Goal: Information Seeking & Learning: Compare options

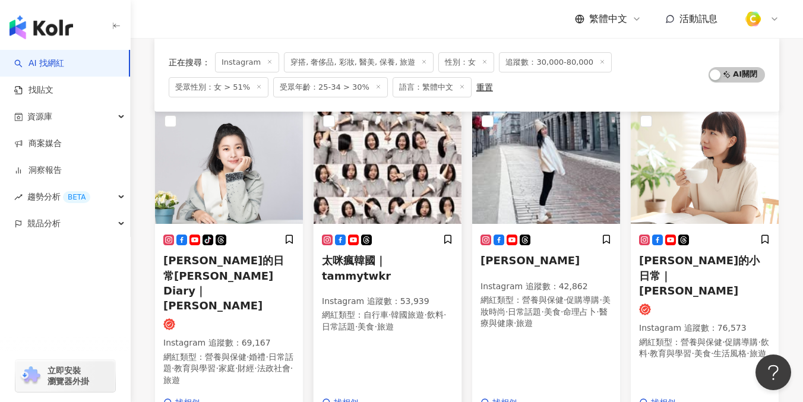
scroll to position [127, 0]
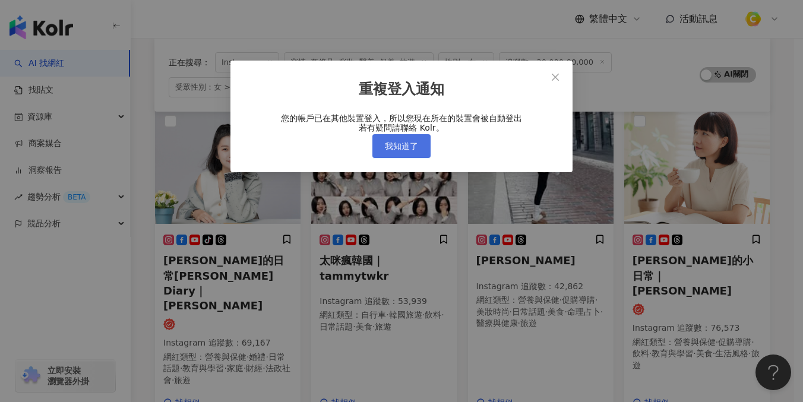
click at [407, 151] on span "我知道了" at bounding box center [401, 146] width 33 height 10
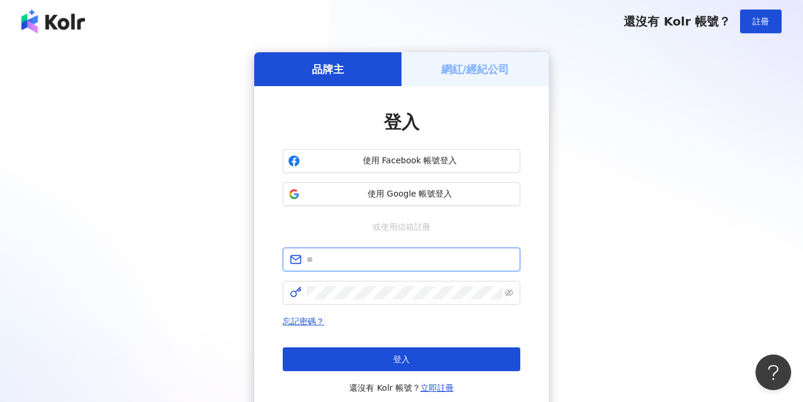
type input "**********"
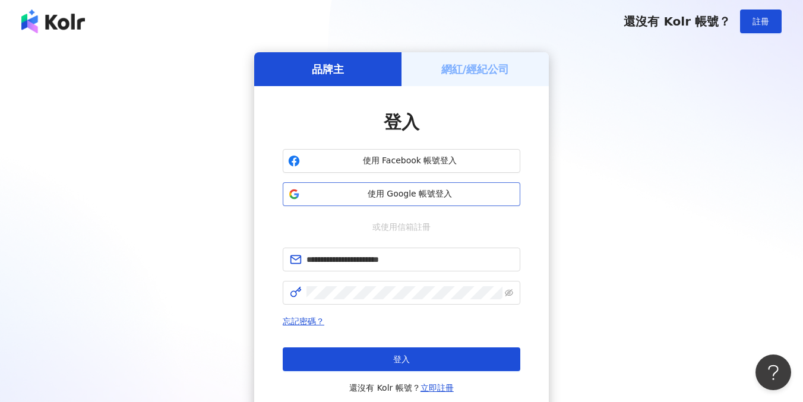
click at [399, 188] on span "使用 Google 帳號登入" at bounding box center [410, 194] width 210 height 12
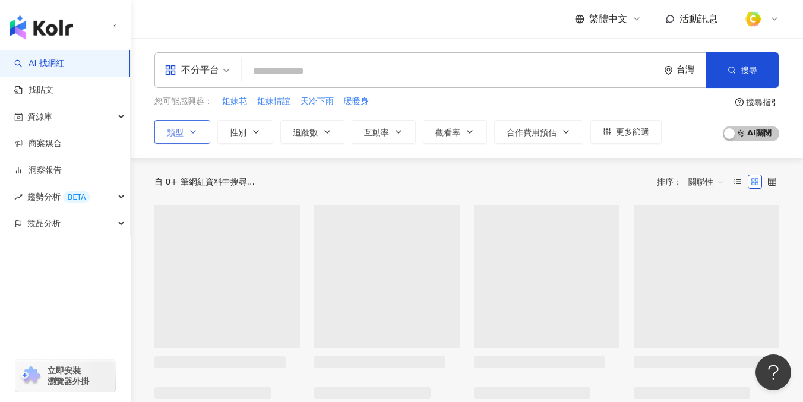
click at [192, 135] on icon "button" at bounding box center [193, 132] width 10 height 10
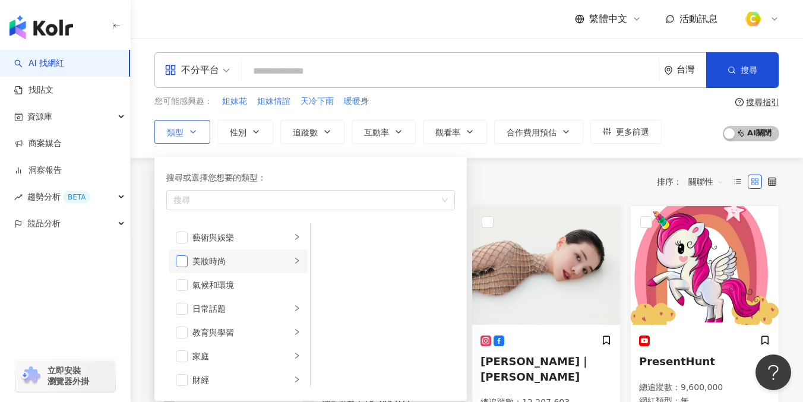
click at [185, 260] on span "button" at bounding box center [182, 261] width 12 height 12
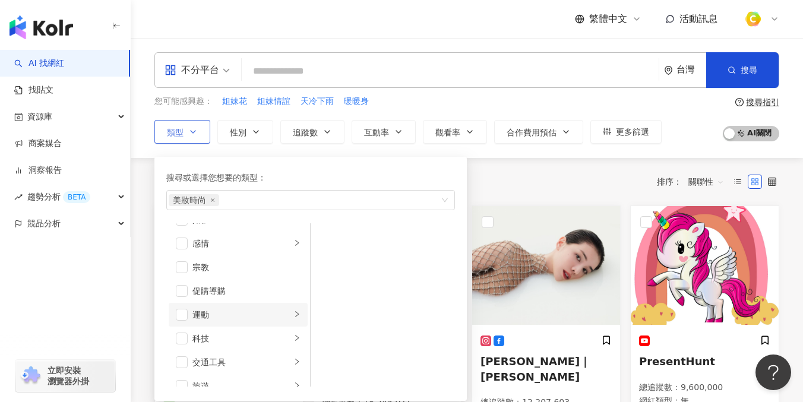
scroll to position [412, 0]
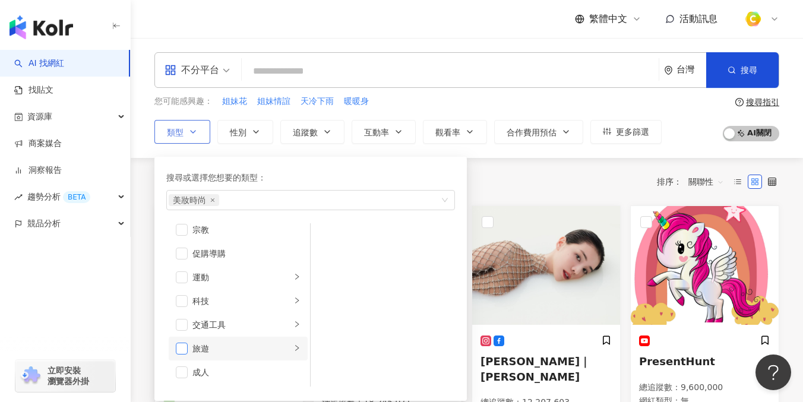
click at [178, 347] on span "button" at bounding box center [182, 349] width 12 height 12
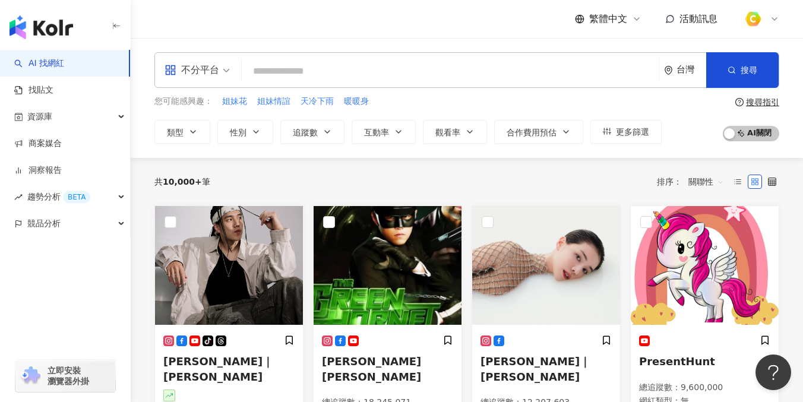
click at [284, 69] on input "search" at bounding box center [449, 71] width 407 height 23
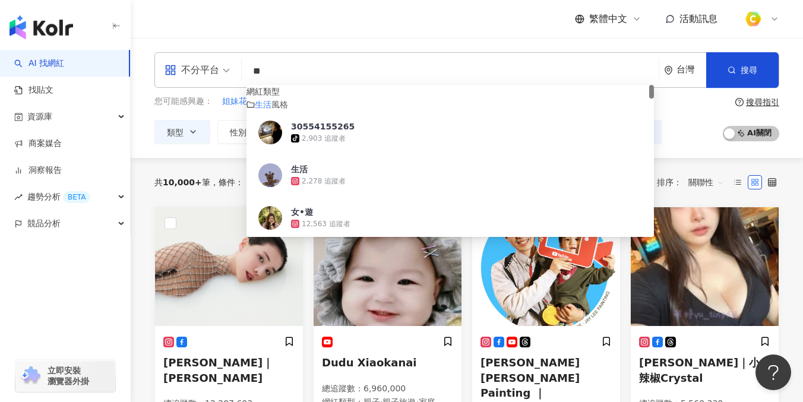
drag, startPoint x: 290, startPoint y: 71, endPoint x: 250, endPoint y: 68, distance: 40.5
click at [250, 69] on input "**" at bounding box center [449, 71] width 407 height 23
paste input "**"
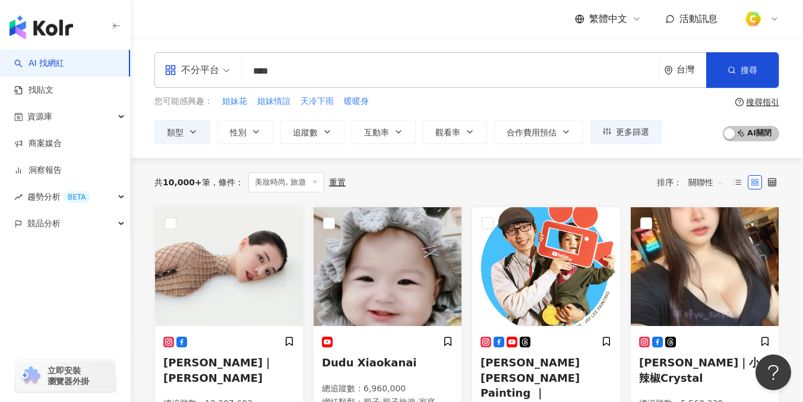
click at [407, 35] on div "繁體中文 活動訊息" at bounding box center [466, 19] width 625 height 38
click at [308, 75] on input "****" at bounding box center [449, 71] width 407 height 23
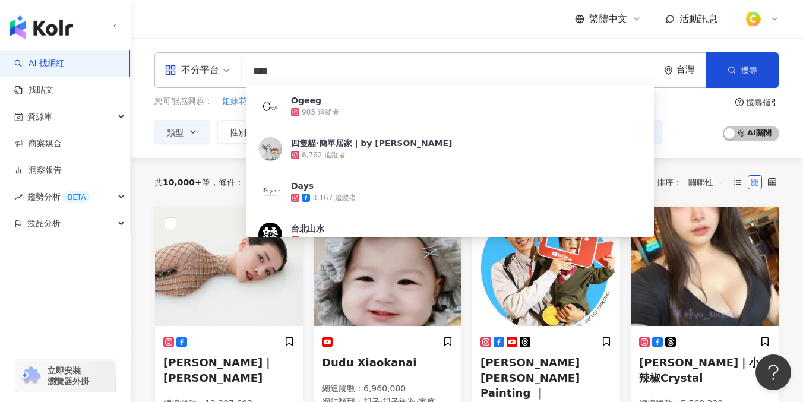
click at [188, 68] on div "不分平台" at bounding box center [192, 70] width 55 height 19
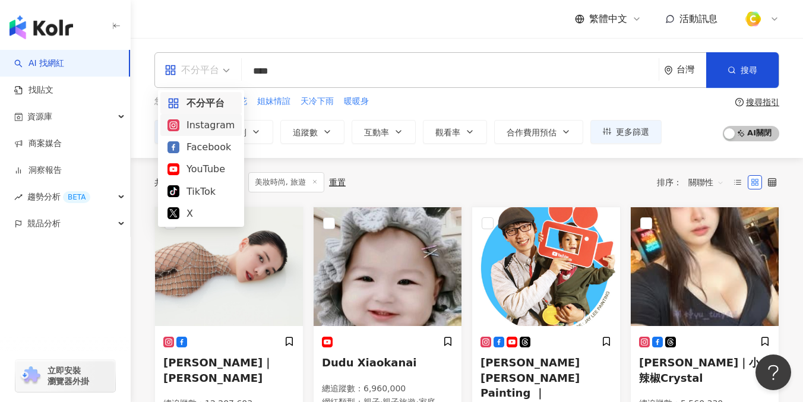
click at [196, 122] on div "Instagram" at bounding box center [200, 125] width 67 height 15
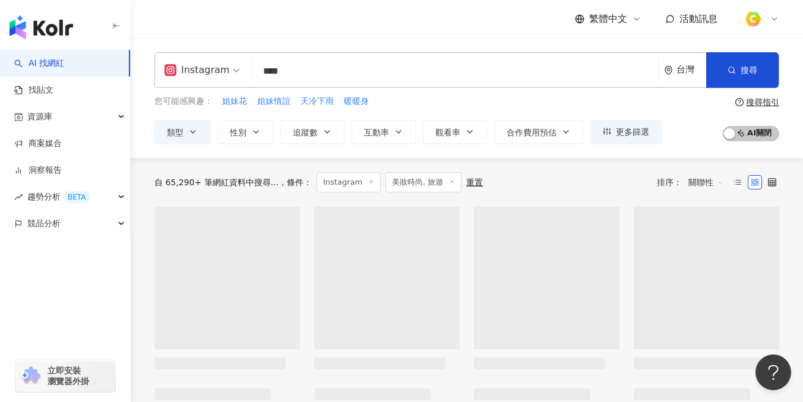
click at [328, 70] on input "****" at bounding box center [455, 71] width 397 height 23
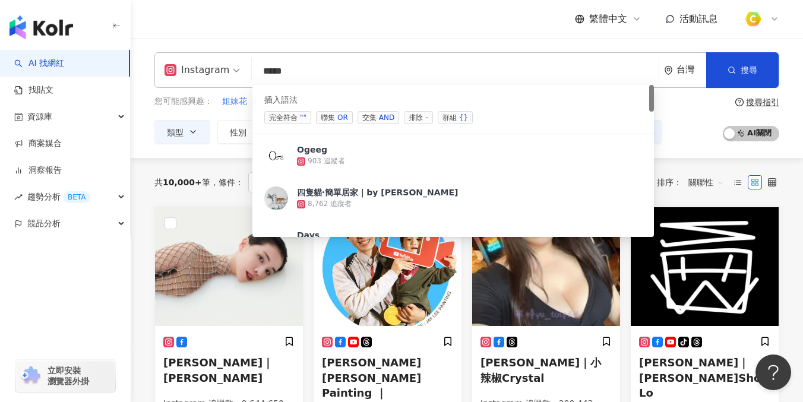
click at [340, 120] on div "OR" at bounding box center [342, 118] width 11 height 12
paste input "******"
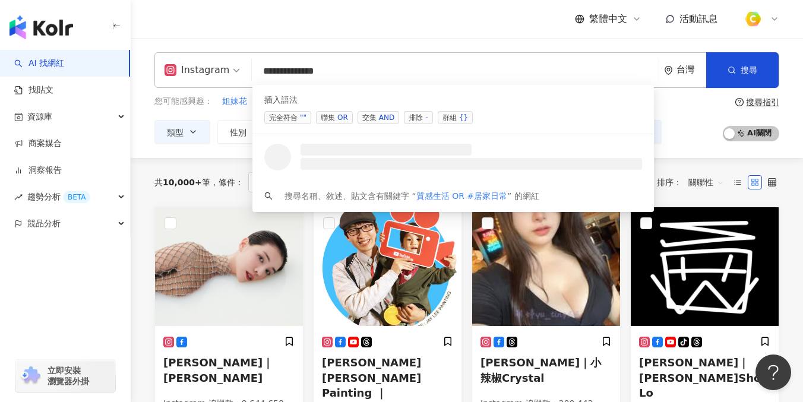
click at [343, 121] on div "OR" at bounding box center [342, 118] width 11 height 12
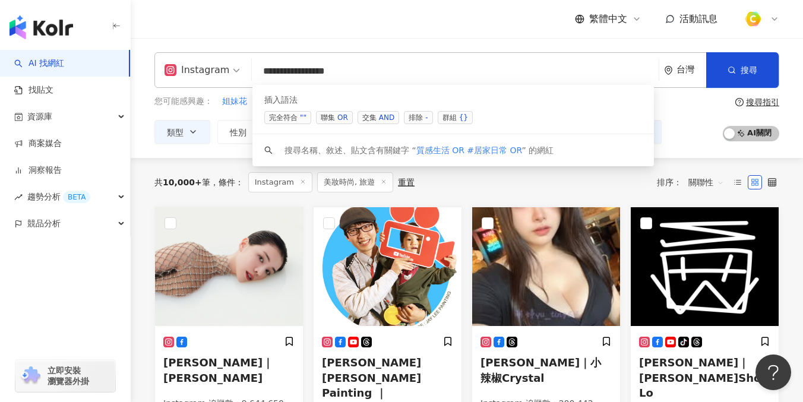
paste input "*****"
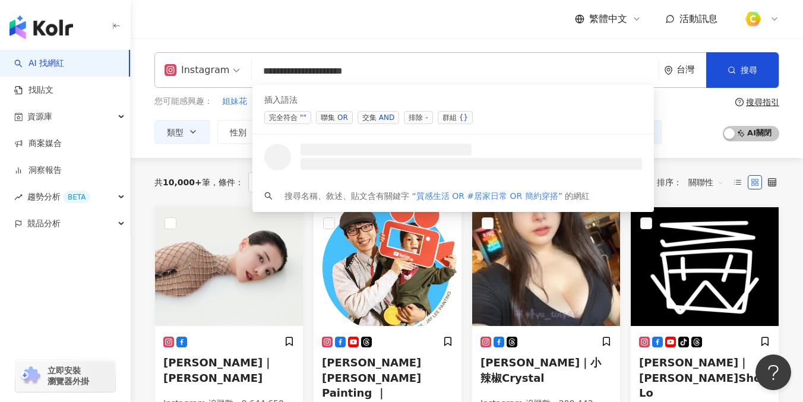
click at [334, 119] on span "聯集 OR" at bounding box center [334, 117] width 37 height 13
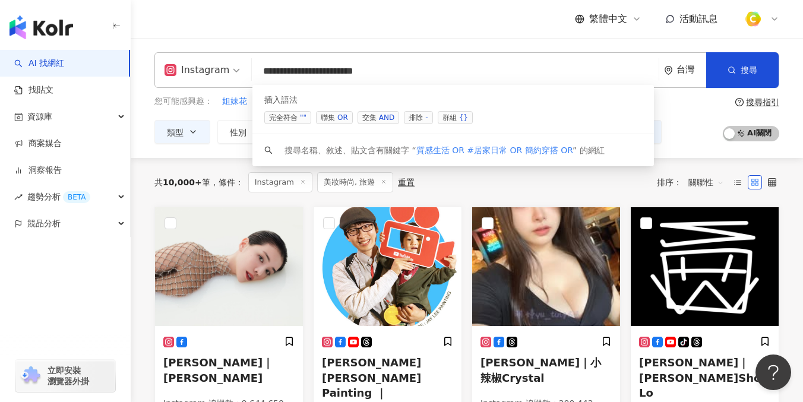
paste input "****"
click at [342, 118] on div "OR" at bounding box center [342, 118] width 11 height 12
click at [518, 70] on input "**********" at bounding box center [455, 71] width 397 height 23
paste input "*****"
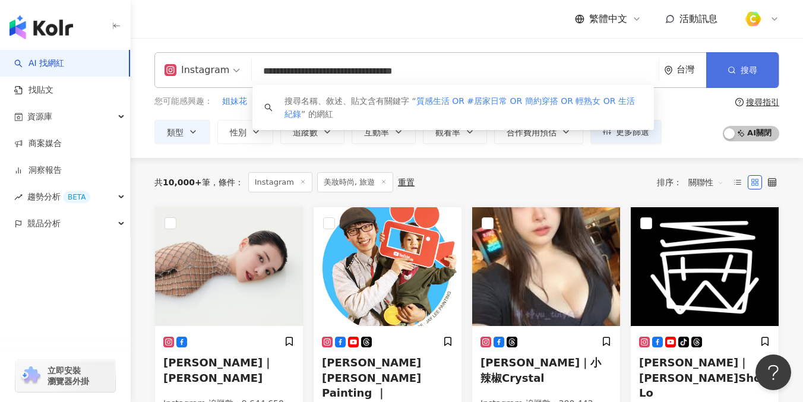
type input "**********"
click at [751, 68] on span "搜尋" at bounding box center [749, 70] width 17 height 10
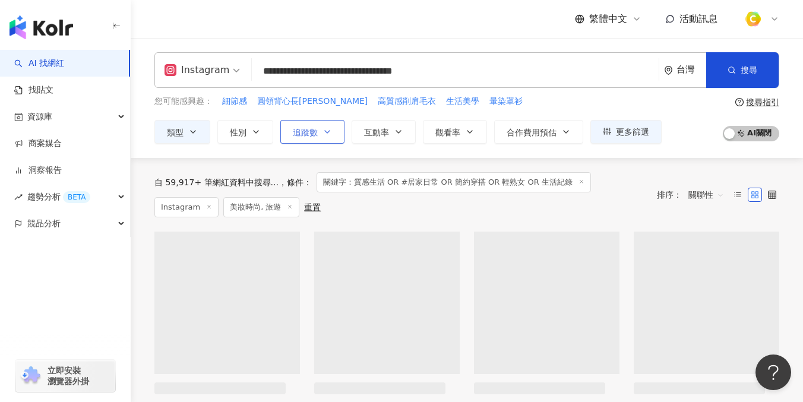
click at [297, 132] on span "追蹤數" at bounding box center [305, 133] width 25 height 10
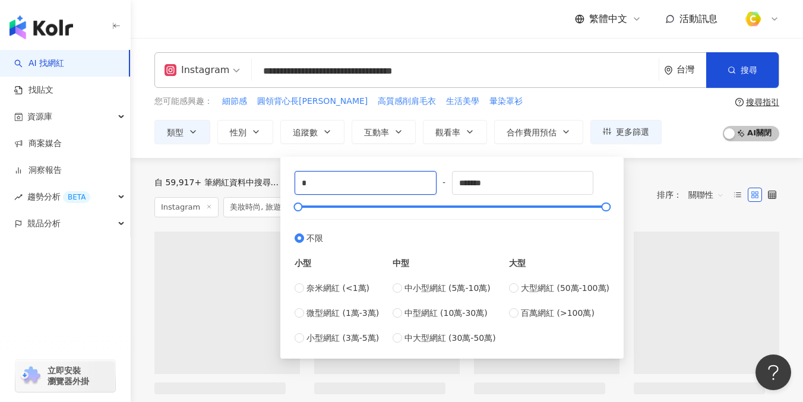
drag, startPoint x: 325, startPoint y: 180, endPoint x: 170, endPoint y: 169, distance: 155.4
type input "*****"
drag, startPoint x: 529, startPoint y: 188, endPoint x: 331, endPoint y: 178, distance: 198.0
click at [331, 178] on div "***** - ******* 不限 小型 奈米網紅 (<1萬) 微型網紅 (1萬-3萬) 小型網紅 (3萬-5萬) 中型 中小型網紅 (5萬-10萬) 中型…" at bounding box center [452, 257] width 315 height 173
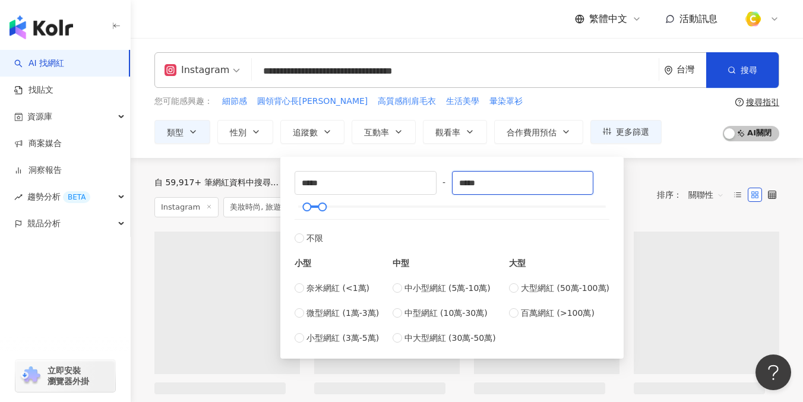
type input "*****"
click at [687, 227] on div "自 59,917+ 筆網紅資料中搜尋... 條件 ： 關鍵字：質感生活 OR #居家日常 OR 簡約穿搭 OR 輕熟女 OR 生活紀錄 Instagram 美…" at bounding box center [466, 195] width 625 height 74
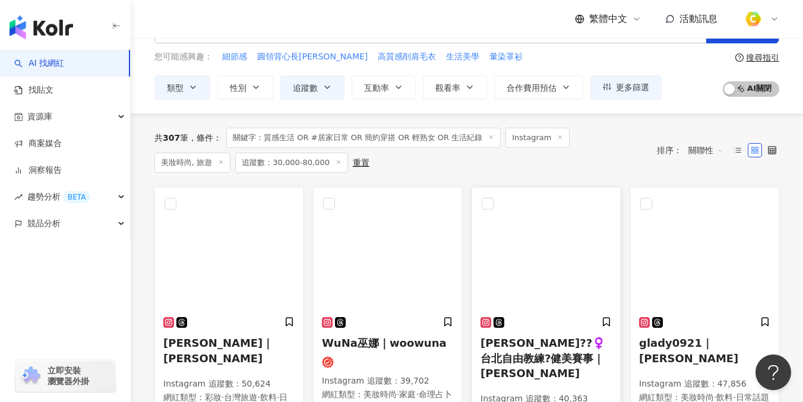
scroll to position [68, 0]
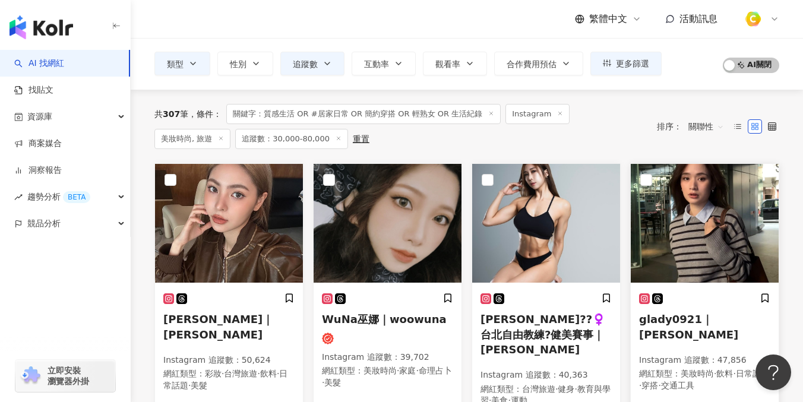
click at [693, 324] on h5 "glady0921｜glady wu" at bounding box center [704, 327] width 131 height 30
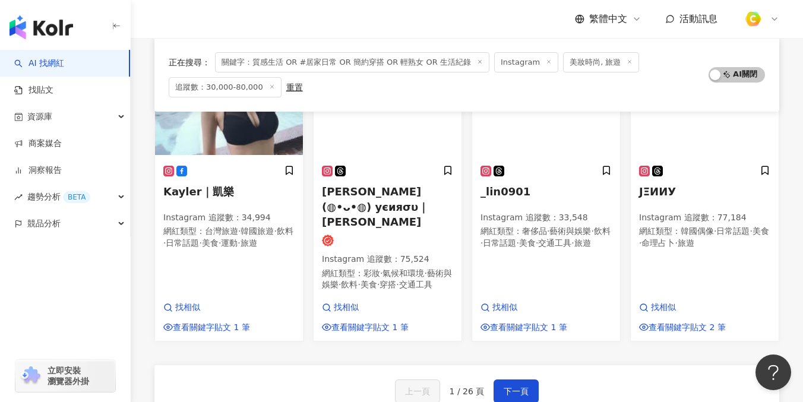
scroll to position [829, 0]
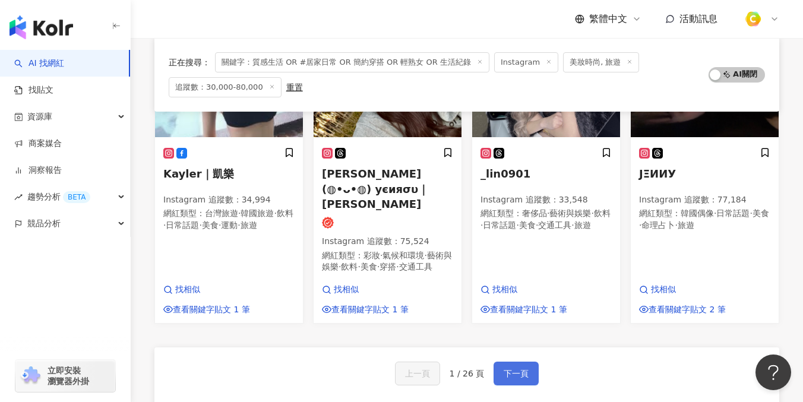
click at [523, 369] on span "下一頁" at bounding box center [516, 374] width 25 height 10
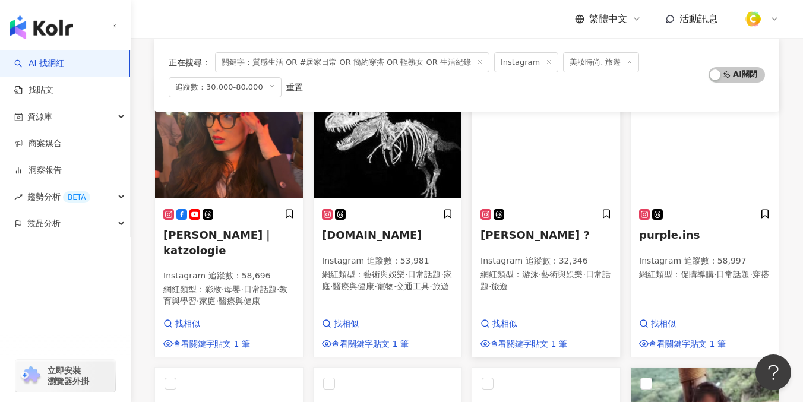
scroll to position [160, 0]
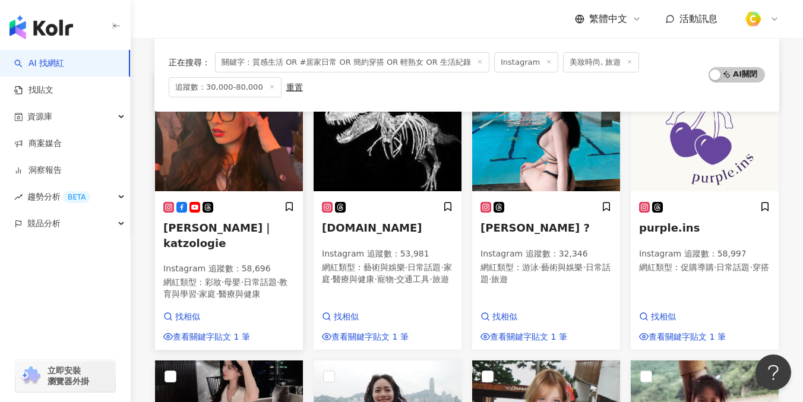
click at [193, 226] on span "Dabe Lin｜katzologie" at bounding box center [218, 235] width 110 height 27
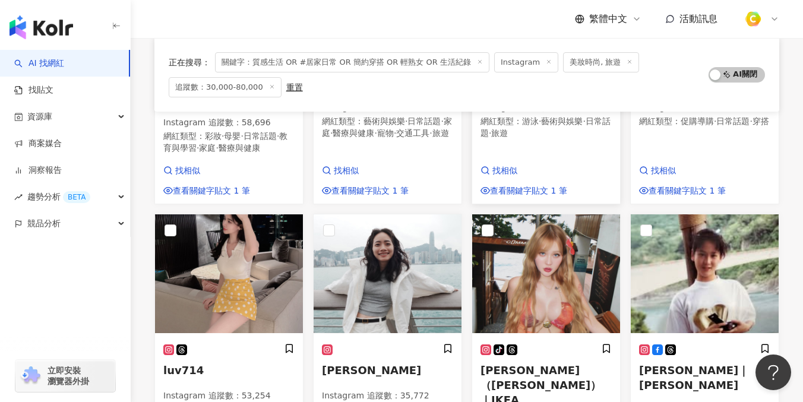
scroll to position [366, 0]
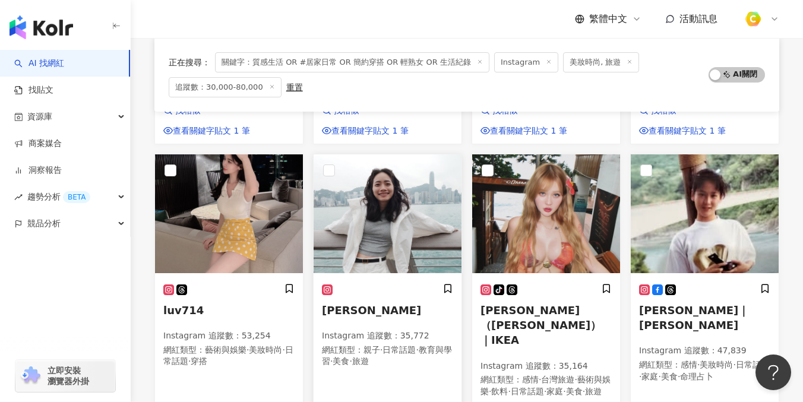
click at [344, 311] on span "呂Ami" at bounding box center [371, 310] width 99 height 12
click at [220, 242] on img at bounding box center [229, 213] width 148 height 119
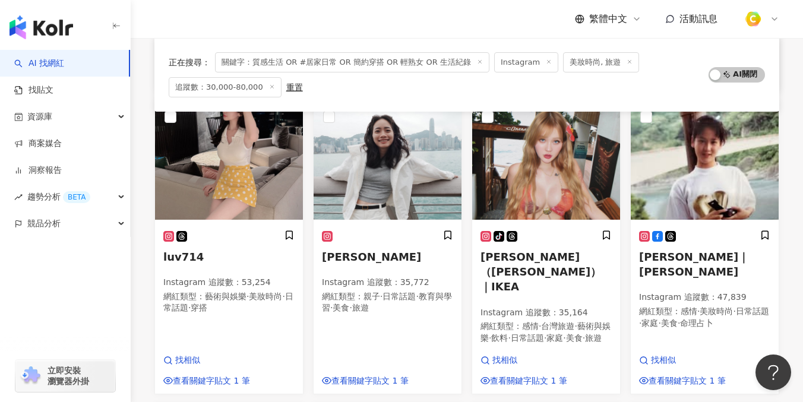
scroll to position [432, 0]
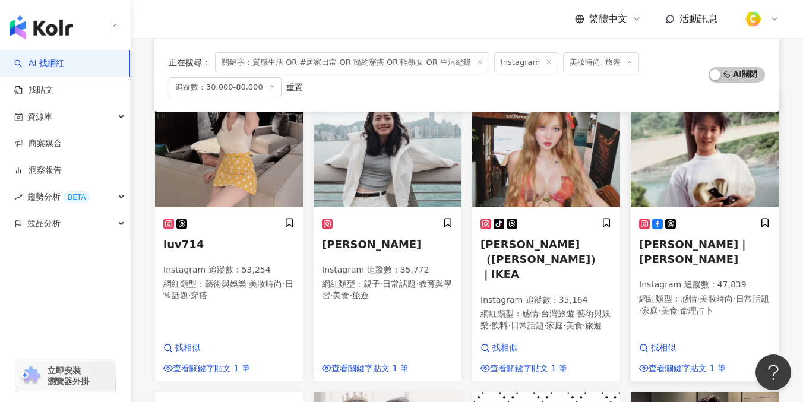
click at [687, 251] on h5 "邱琦雯 Clair Chiu｜ Clair Chiu" at bounding box center [704, 252] width 131 height 30
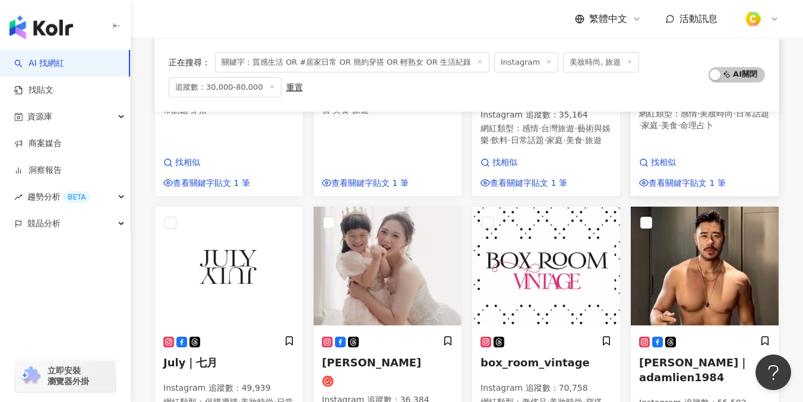
scroll to position [718, 0]
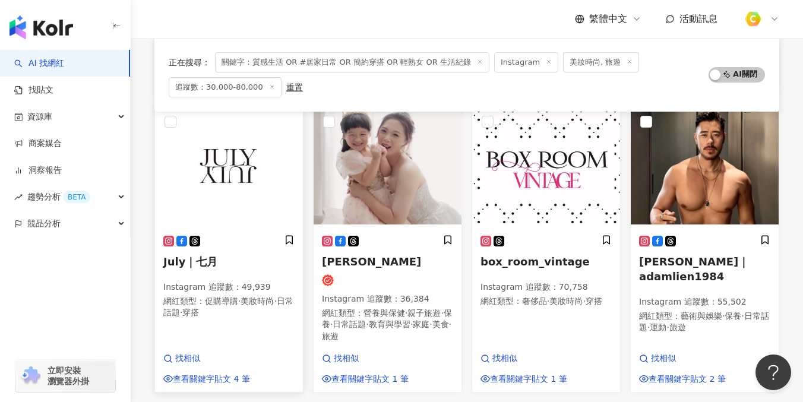
click at [208, 289] on p "Instagram 追蹤數 ： 49,939" at bounding box center [228, 288] width 131 height 12
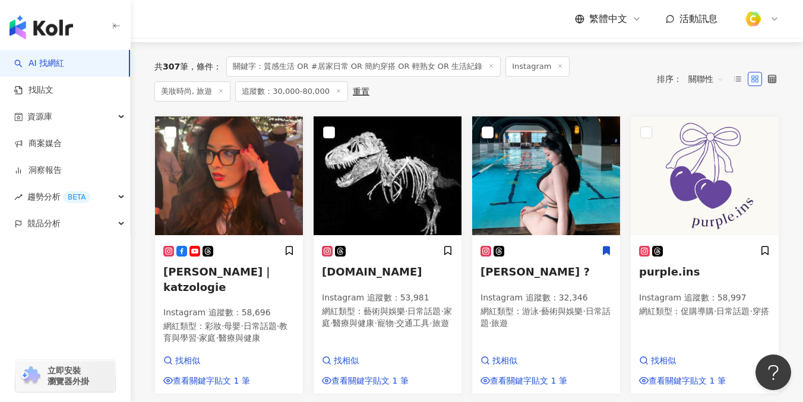
scroll to position [0, 0]
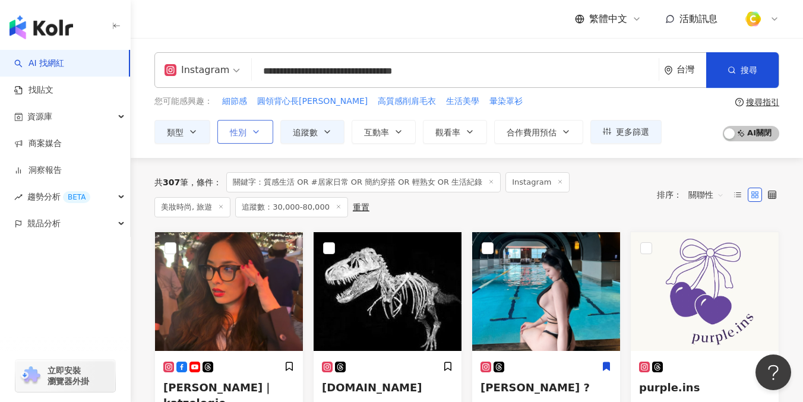
click at [254, 128] on icon "button" at bounding box center [256, 132] width 10 height 10
click at [274, 177] on span "女" at bounding box center [283, 170] width 18 height 13
click at [758, 69] on button "搜尋" at bounding box center [742, 70] width 72 height 36
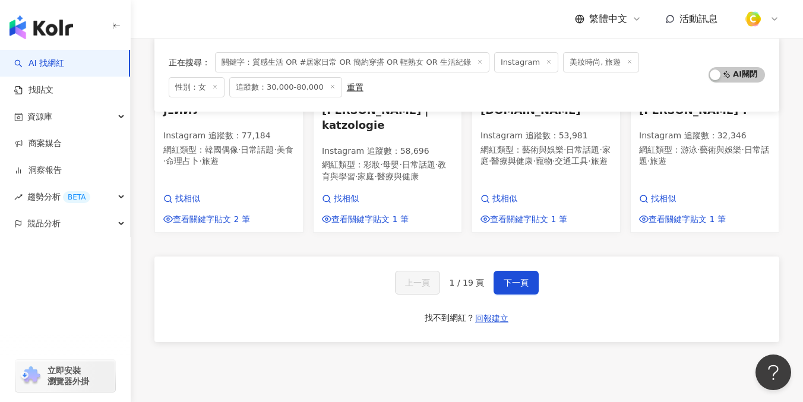
scroll to position [837, 0]
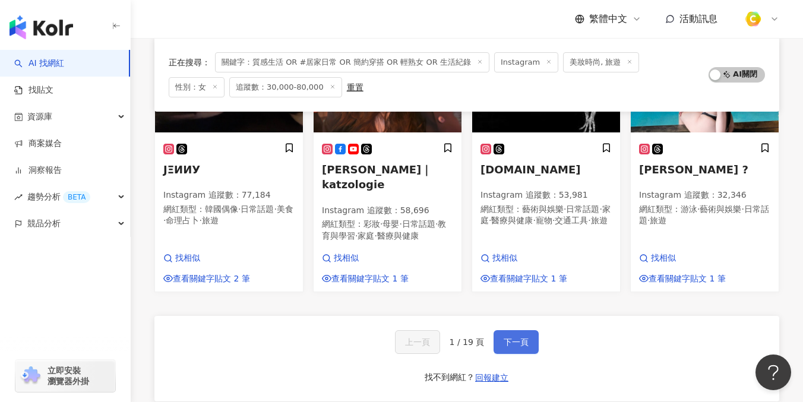
click at [507, 333] on button "下一頁" at bounding box center [516, 342] width 45 height 24
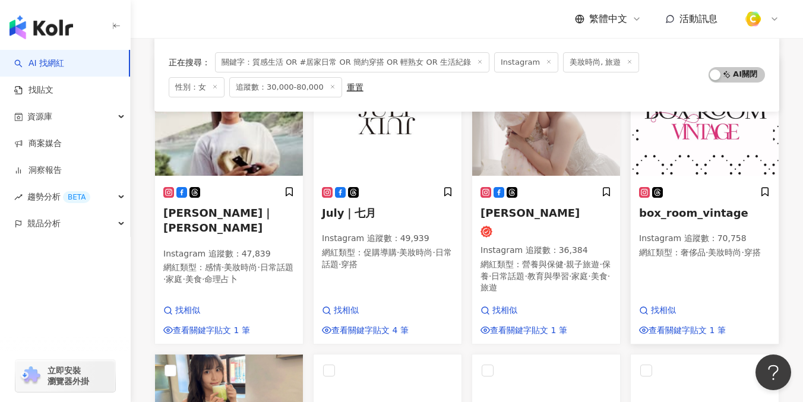
scroll to position [479, 0]
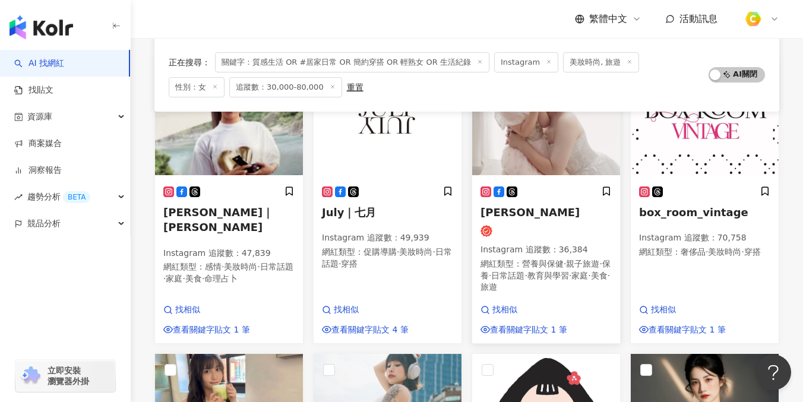
click at [551, 165] on img at bounding box center [546, 115] width 148 height 119
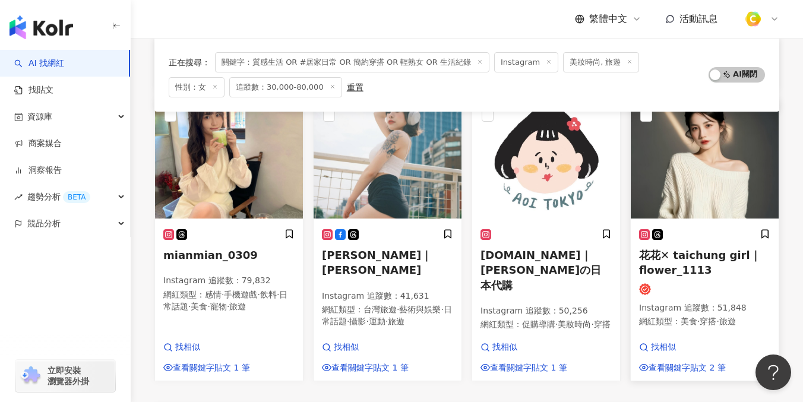
scroll to position [733, 0]
click at [705, 259] on span "花花✕ taichung girl｜flower_1113" at bounding box center [700, 261] width 122 height 27
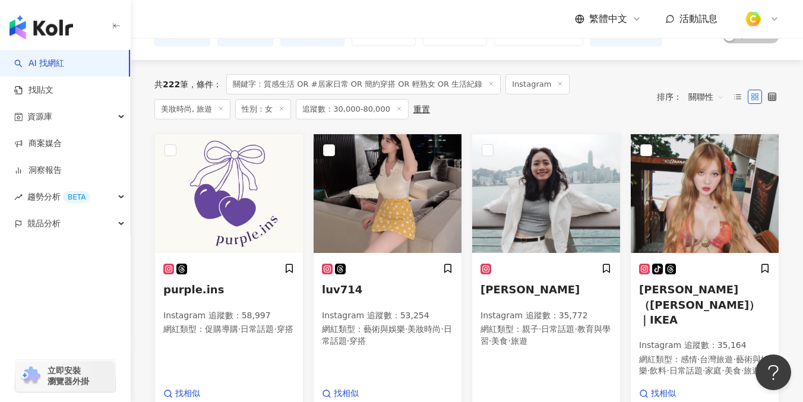
scroll to position [0, 0]
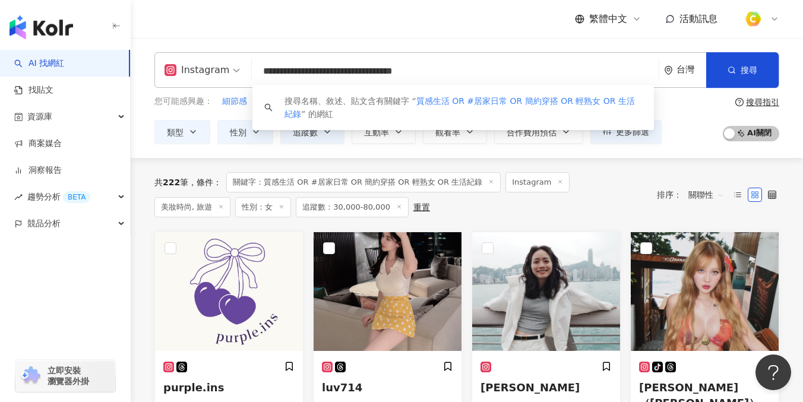
drag, startPoint x: 533, startPoint y: 69, endPoint x: 204, endPoint y: 73, distance: 329.1
click at [204, 73] on div "**********" at bounding box center [466, 70] width 625 height 36
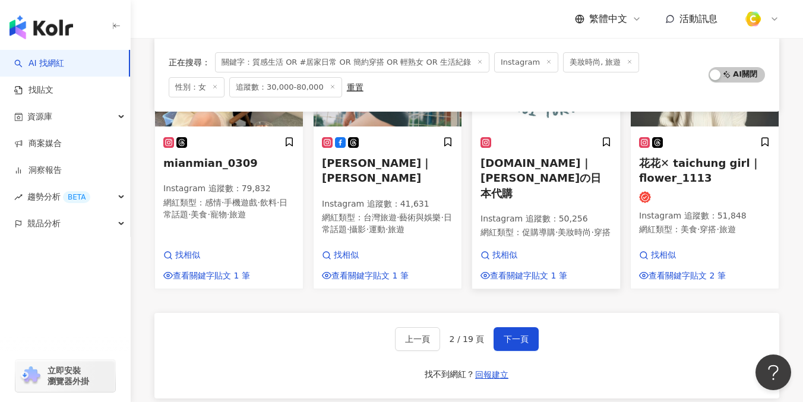
scroll to position [982, 0]
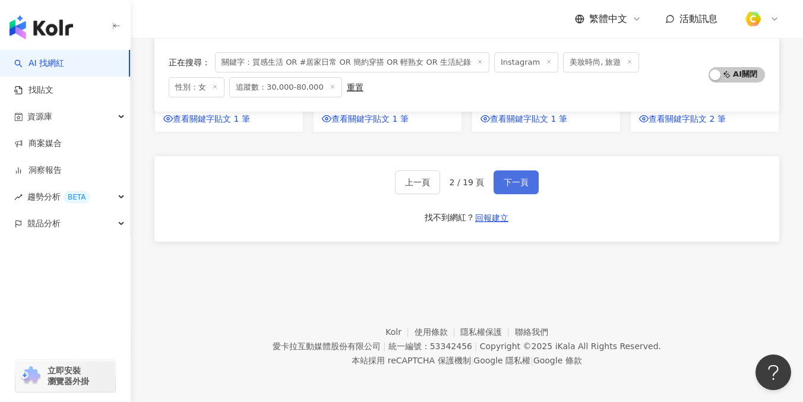
click at [512, 182] on span "下一頁" at bounding box center [516, 183] width 25 height 10
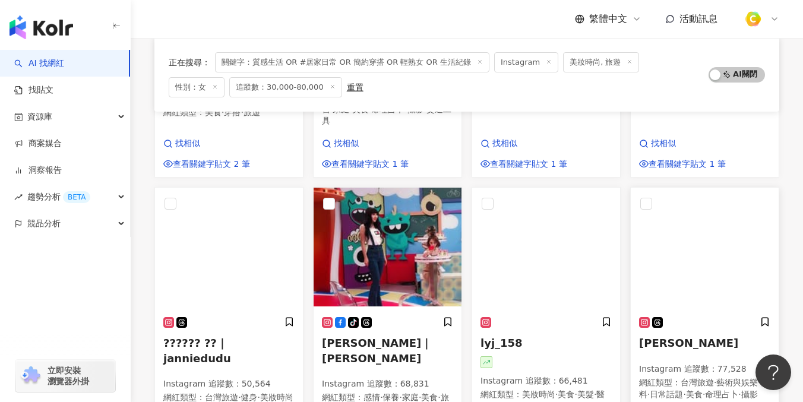
scroll to position [372, 0]
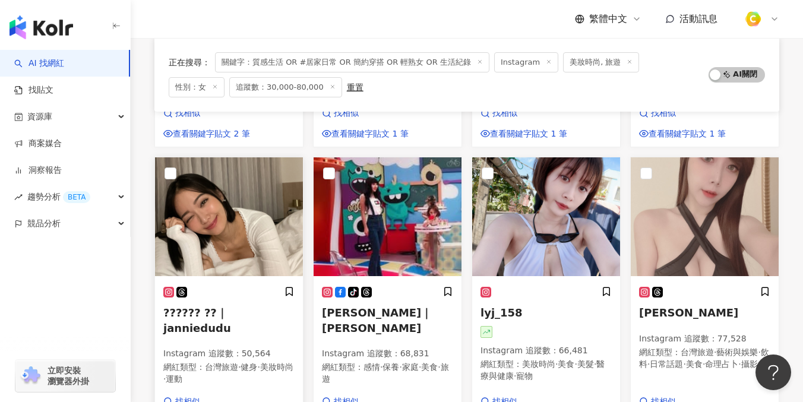
click at [194, 318] on span "?????? ??｜janniedudu" at bounding box center [197, 319] width 68 height 27
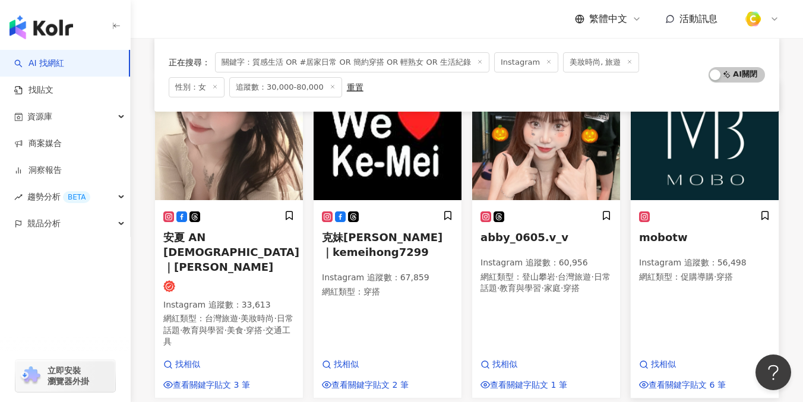
scroll to position [819, 0]
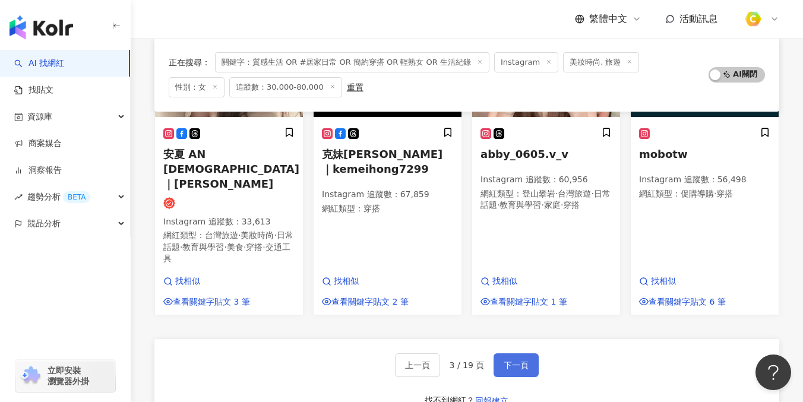
click at [516, 353] on button "下一頁" at bounding box center [516, 365] width 45 height 24
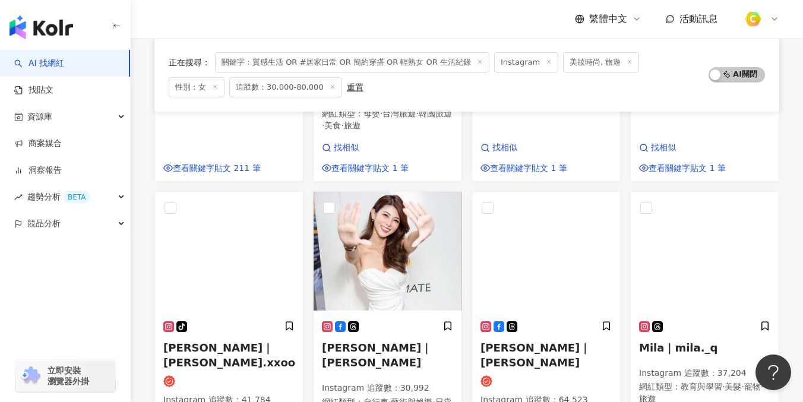
scroll to position [670, 0]
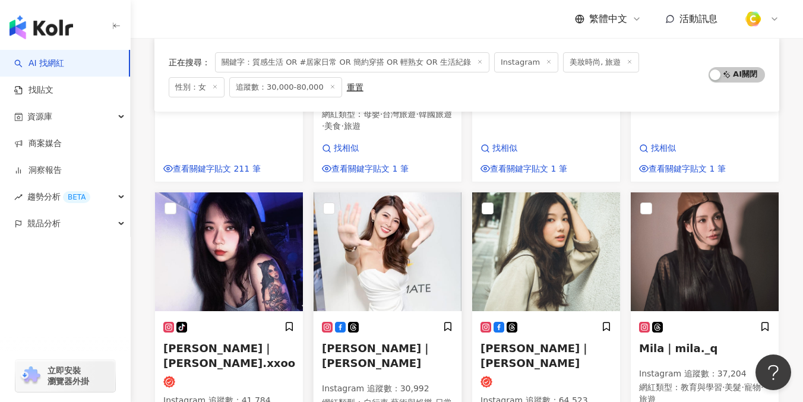
click at [349, 342] on span "Ruby 林芊秀｜芊秀" at bounding box center [377, 355] width 110 height 27
click at [550, 342] on span "Yun Pei Cai｜霈霈" at bounding box center [535, 355] width 110 height 27
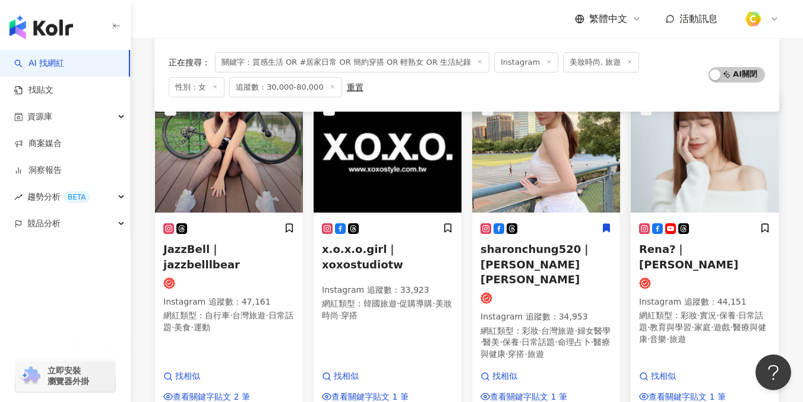
scroll to position [138, 0]
click at [695, 296] on p "Instagram 追蹤數 ： 44,151" at bounding box center [704, 302] width 131 height 12
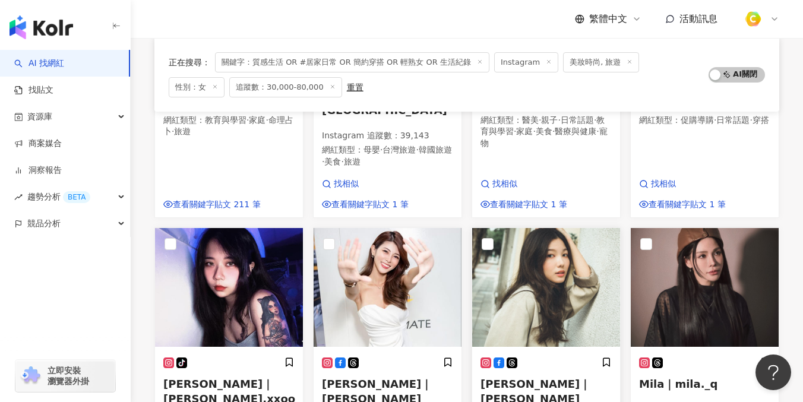
scroll to position [733, 0]
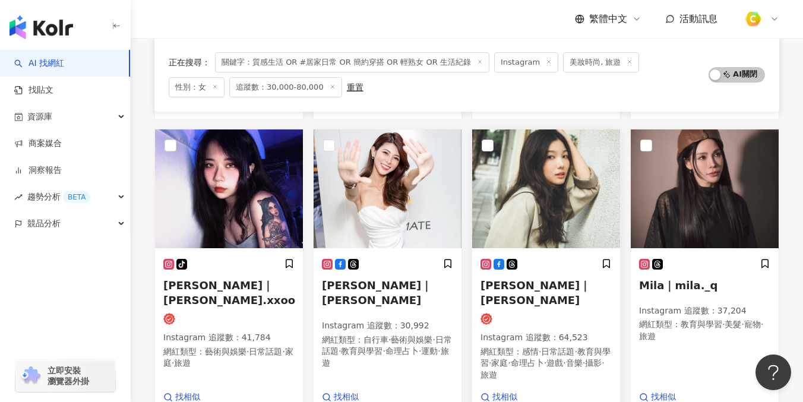
click at [536, 279] on span "Yun Pei Cai｜霈霈" at bounding box center [535, 292] width 110 height 27
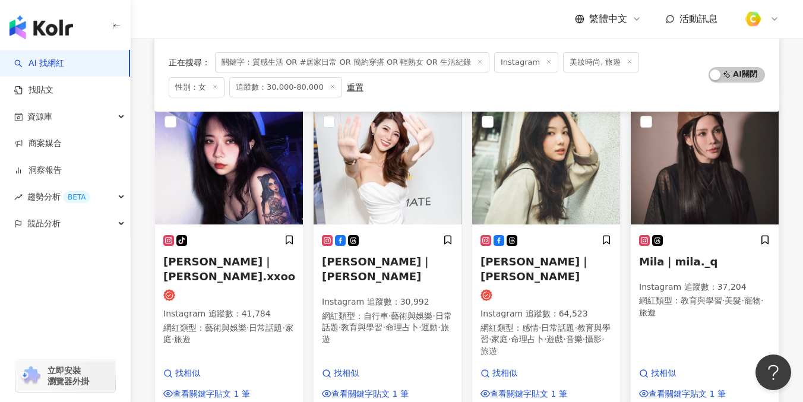
scroll to position [758, 0]
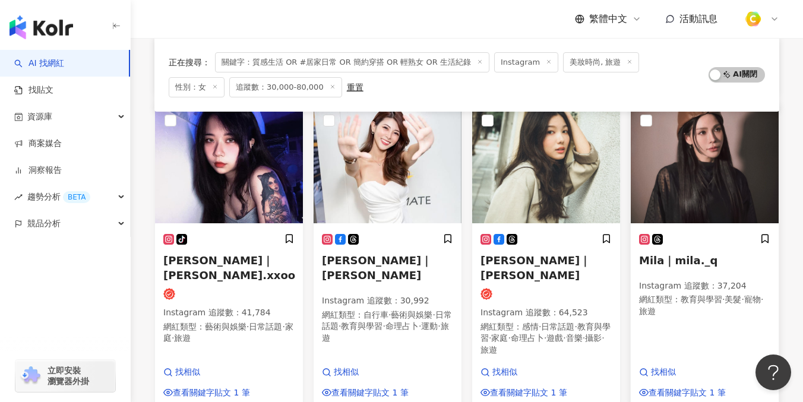
click at [684, 253] on h5 "Mila｜mila._q" at bounding box center [704, 260] width 131 height 15
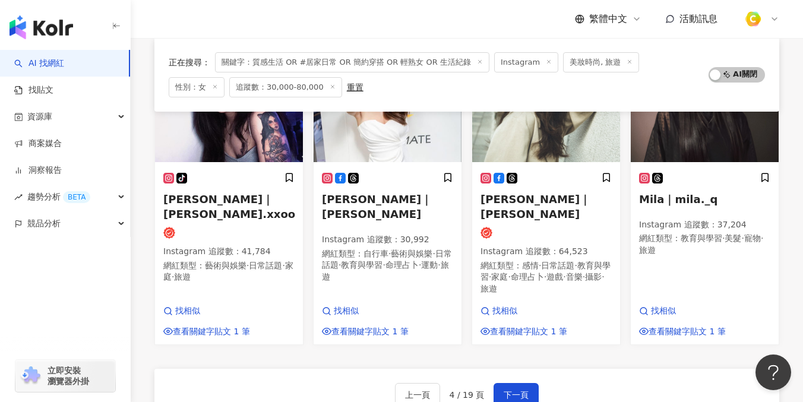
scroll to position [820, 0]
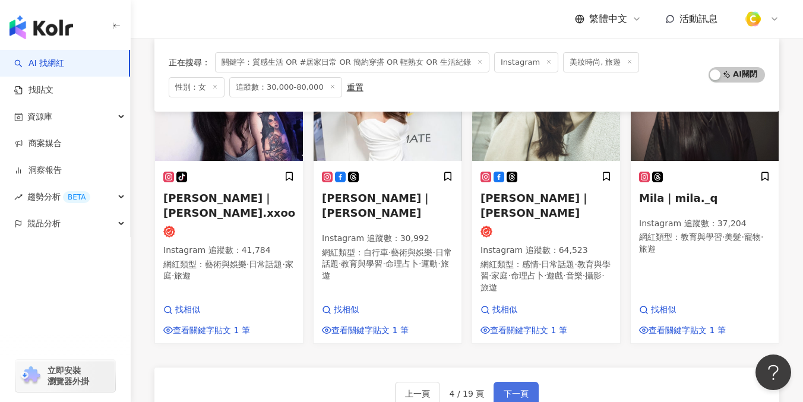
click at [507, 382] on button "下一頁" at bounding box center [516, 394] width 45 height 24
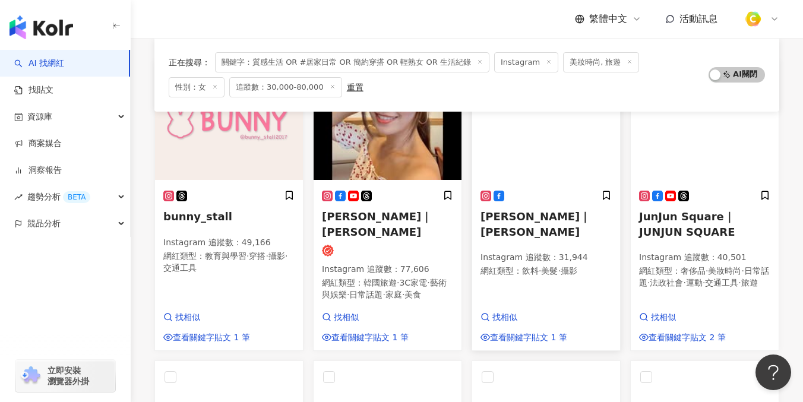
scroll to position [170, 0]
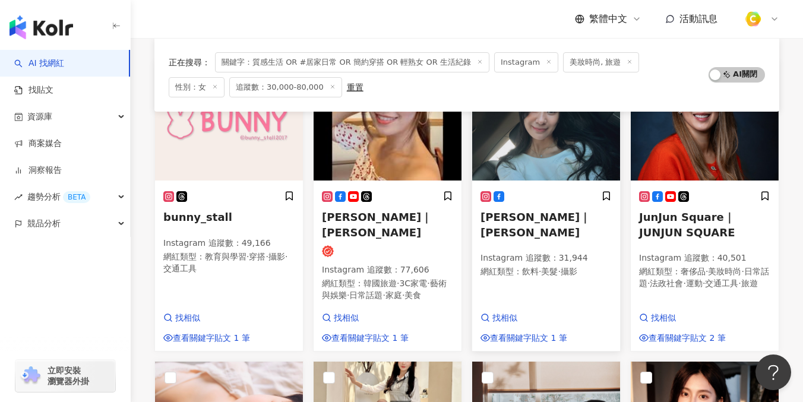
click at [506, 216] on span "林紅禎｜Jenny" at bounding box center [535, 224] width 110 height 27
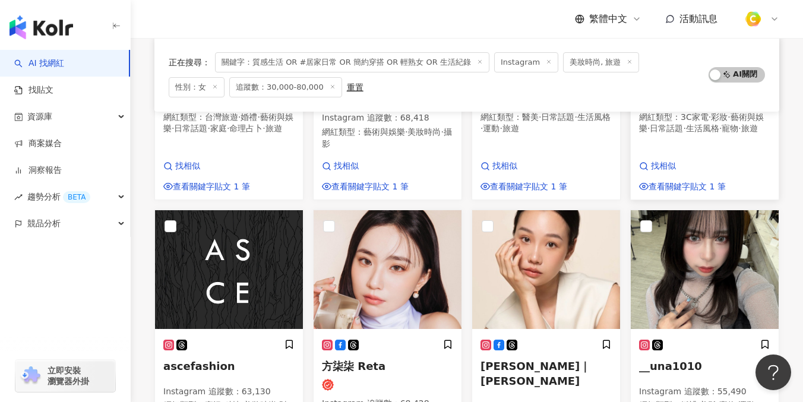
scroll to position [777, 0]
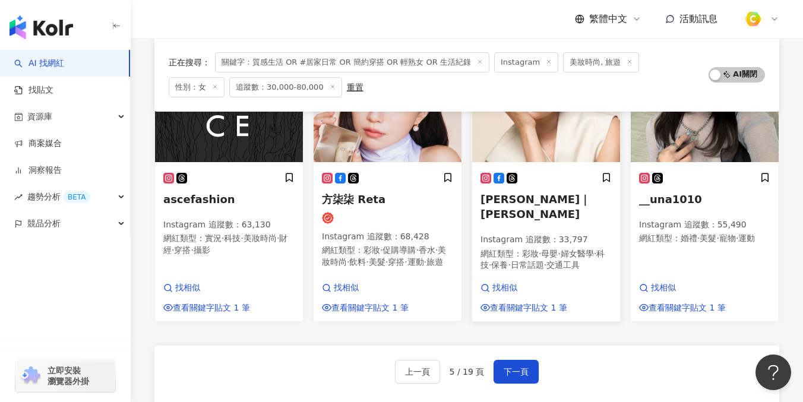
click at [531, 208] on div "楊穎欣｜Serena Yang Instagram 追蹤數 ： 33,797 網紅類型 ： 彩妝 · 母嬰 · 婦女醫學 · 科技 · 保養 · 日常話題 ·…" at bounding box center [545, 227] width 131 height 110
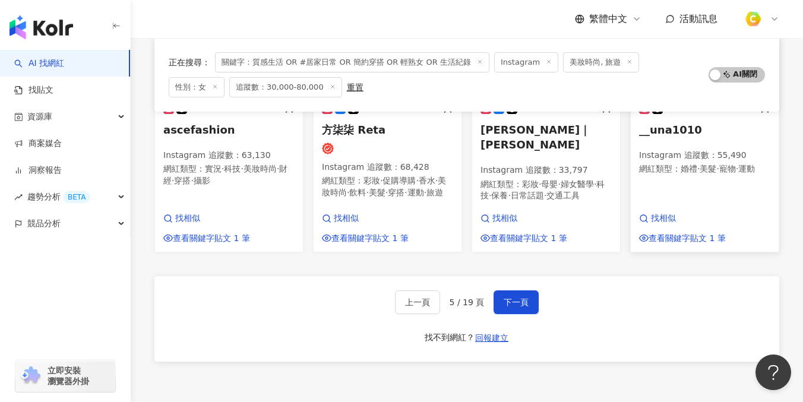
scroll to position [899, 0]
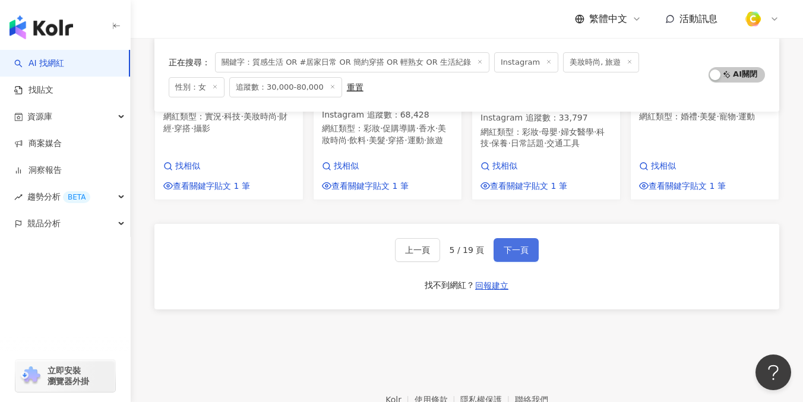
click at [527, 262] on button "下一頁" at bounding box center [516, 250] width 45 height 24
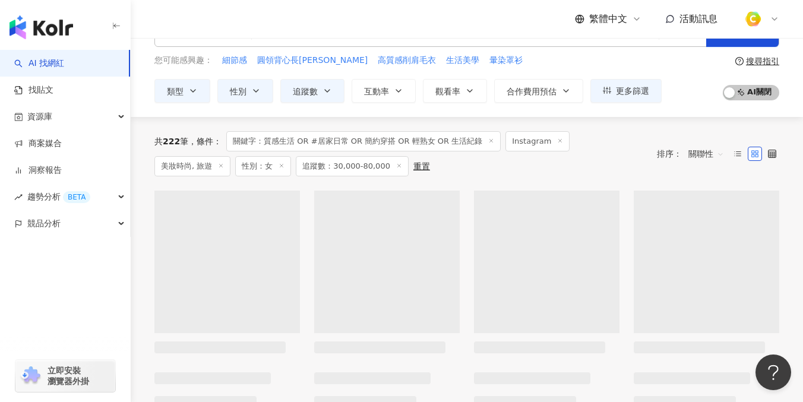
scroll to position [0, 0]
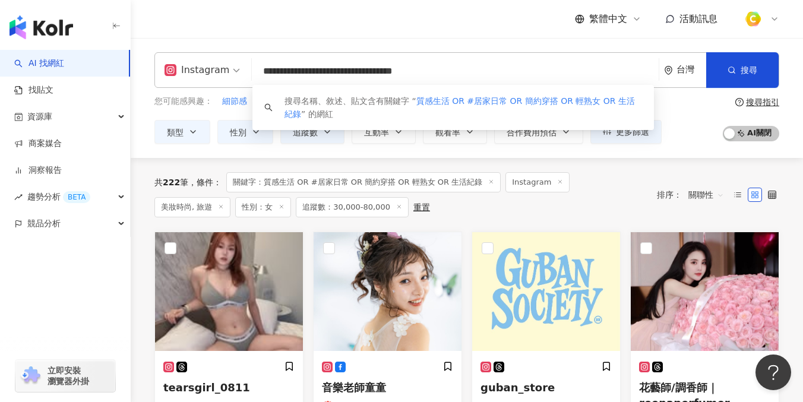
drag, startPoint x: 420, startPoint y: 69, endPoint x: 431, endPoint y: 70, distance: 10.2
click at [431, 70] on input "**********" at bounding box center [455, 71] width 397 height 23
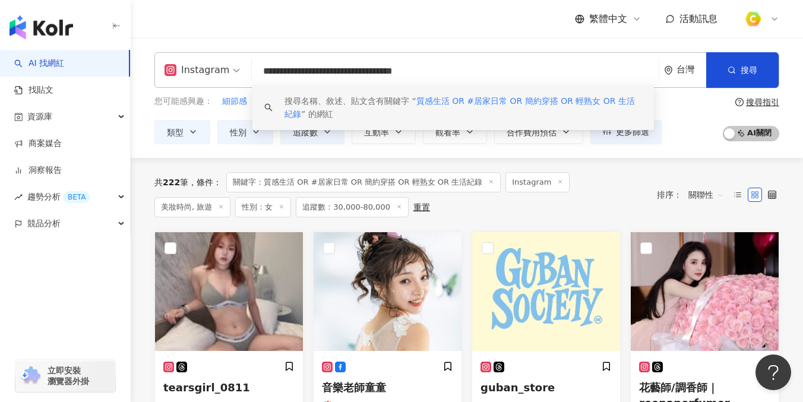
click at [679, 147] on div "**********" at bounding box center [467, 98] width 672 height 120
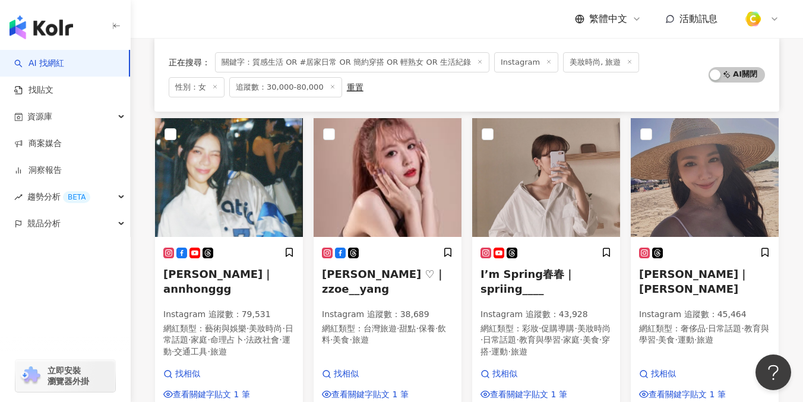
scroll to position [704, 0]
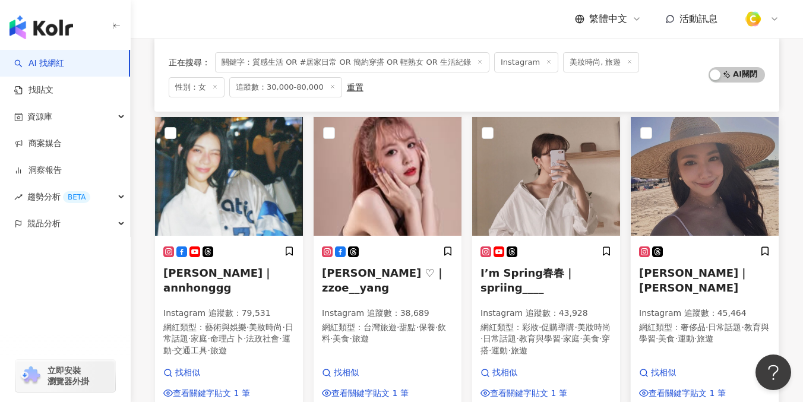
click at [703, 265] on h5 "黃芊葳｜Wei" at bounding box center [704, 280] width 131 height 30
click at [537, 267] on span "I’m Spring春春｜spriing____" at bounding box center [527, 280] width 94 height 27
click at [373, 267] on span "Zoe 若沂 ♡｜zzoe__yang" at bounding box center [384, 280] width 124 height 27
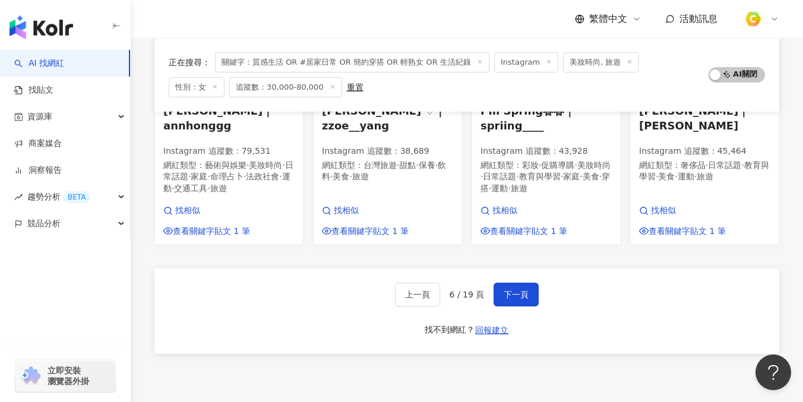
click at [514, 297] on div "上一頁 6 / 19 頁 下一頁 找不到網紅？ 回報建立" at bounding box center [466, 311] width 625 height 86
click at [516, 295] on button "下一頁" at bounding box center [516, 295] width 45 height 24
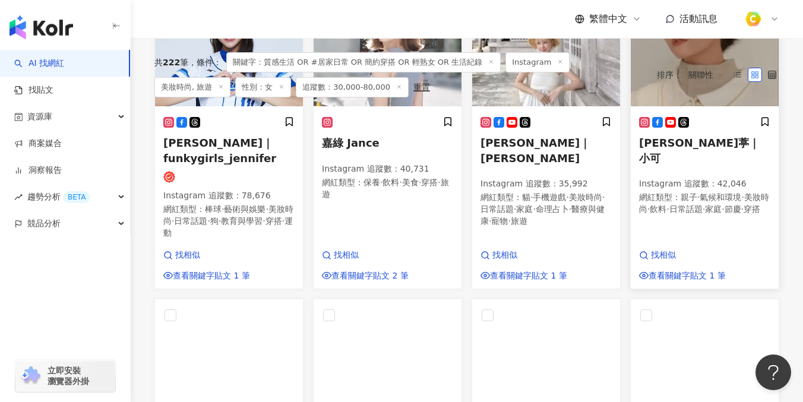
scroll to position [33, 0]
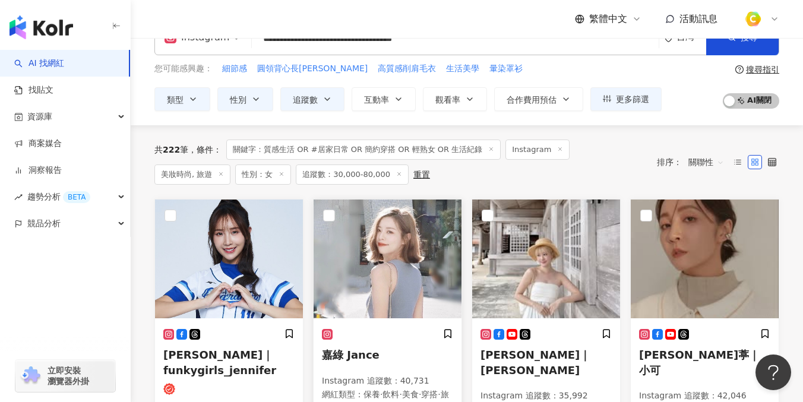
click at [404, 287] on img at bounding box center [388, 259] width 148 height 119
click at [683, 270] on img at bounding box center [705, 259] width 148 height 119
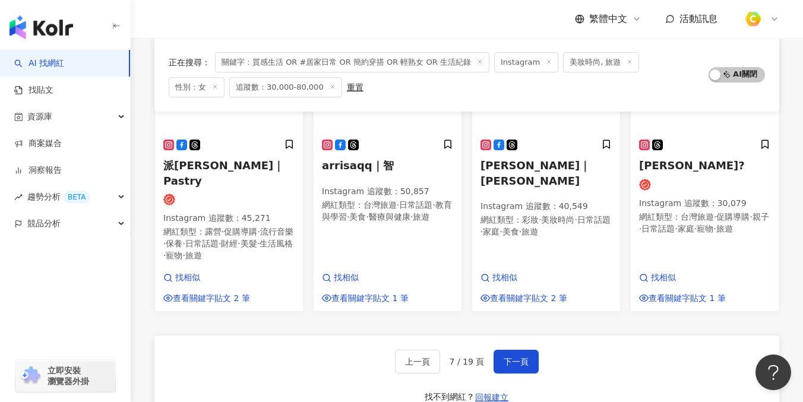
scroll to position [676, 0]
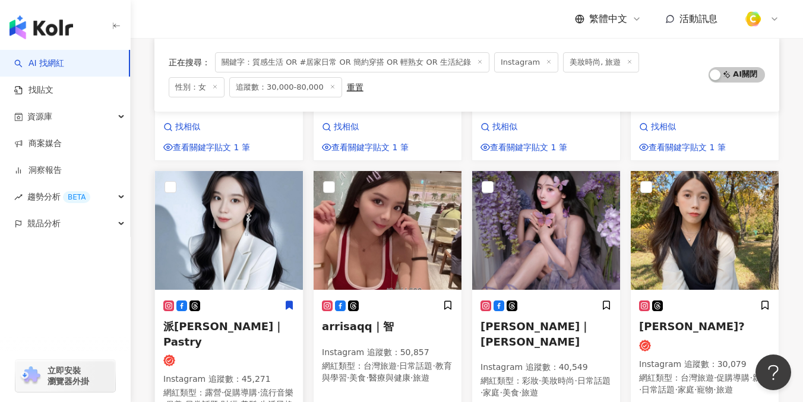
click at [204, 320] on span "派翠｜Pastry" at bounding box center [223, 333] width 121 height 27
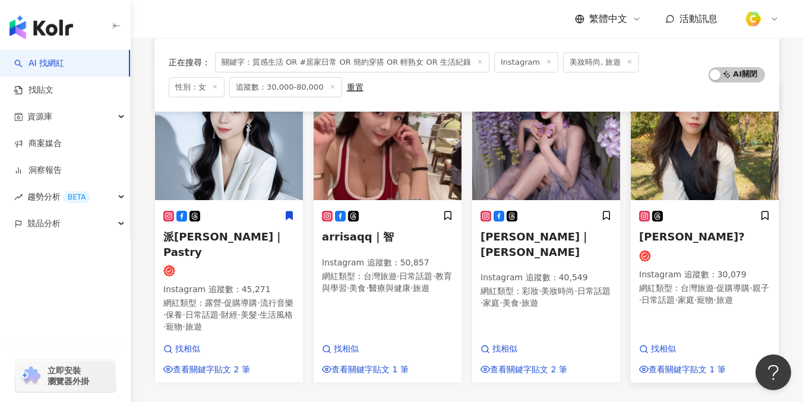
scroll to position [638, 0]
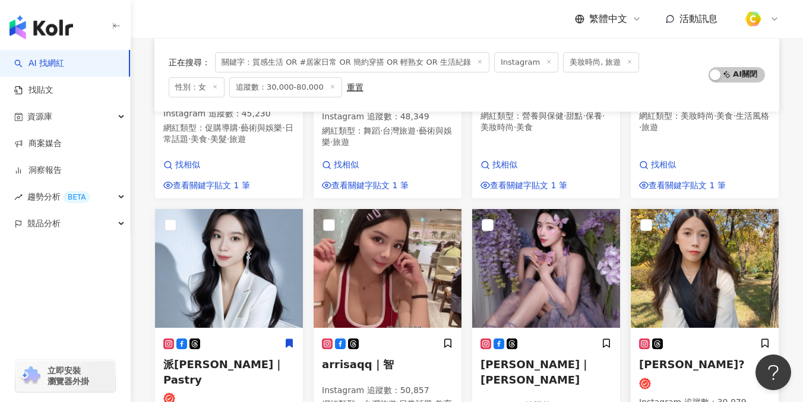
click at [711, 255] on img at bounding box center [705, 268] width 148 height 119
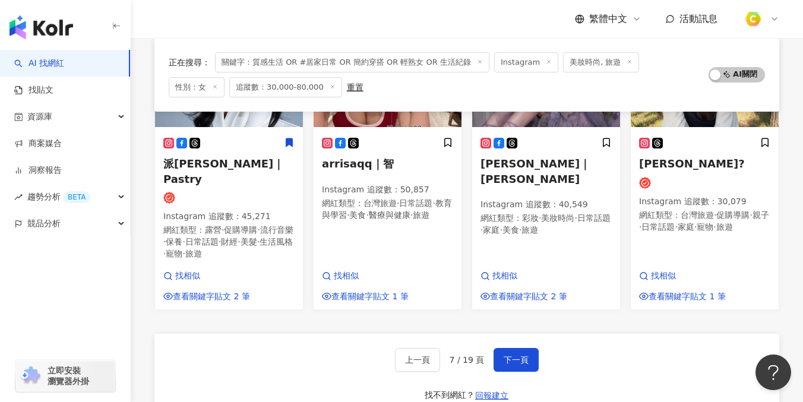
scroll to position [856, 0]
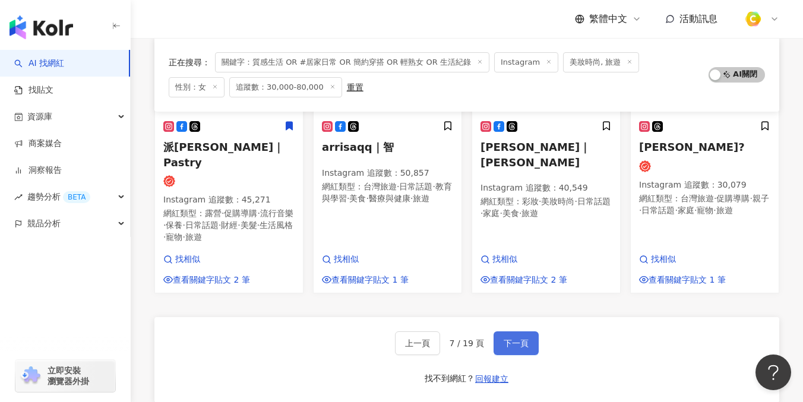
click at [532, 331] on button "下一頁" at bounding box center [516, 343] width 45 height 24
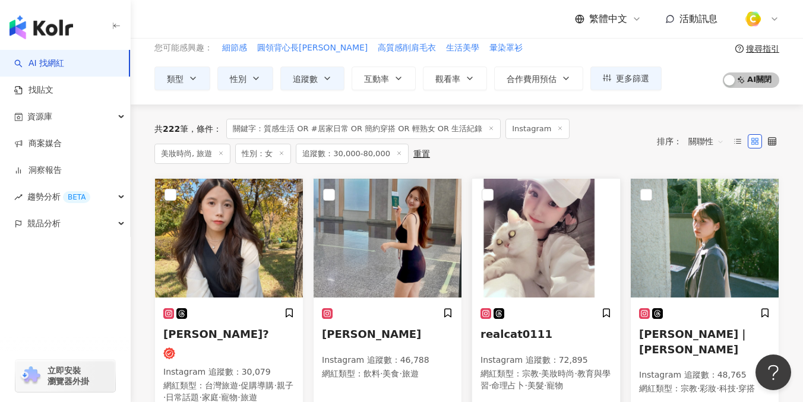
scroll to position [101, 0]
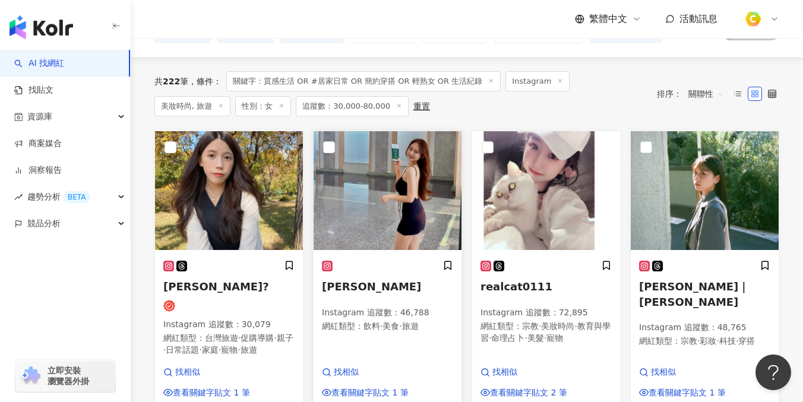
click at [382, 221] on img at bounding box center [388, 190] width 148 height 119
click at [712, 227] on img at bounding box center [705, 190] width 148 height 119
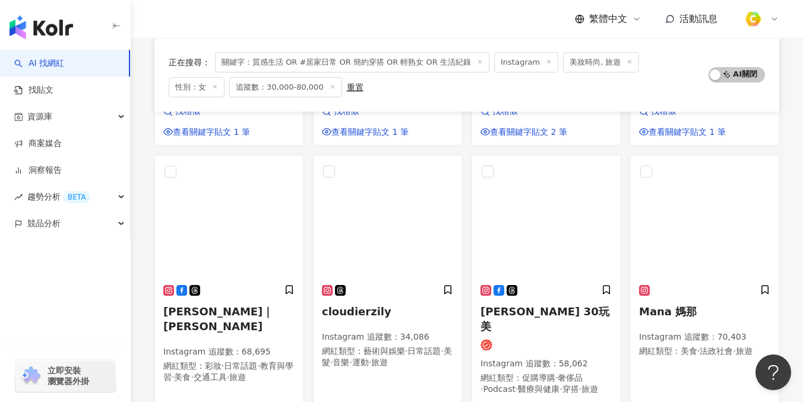
scroll to position [385, 0]
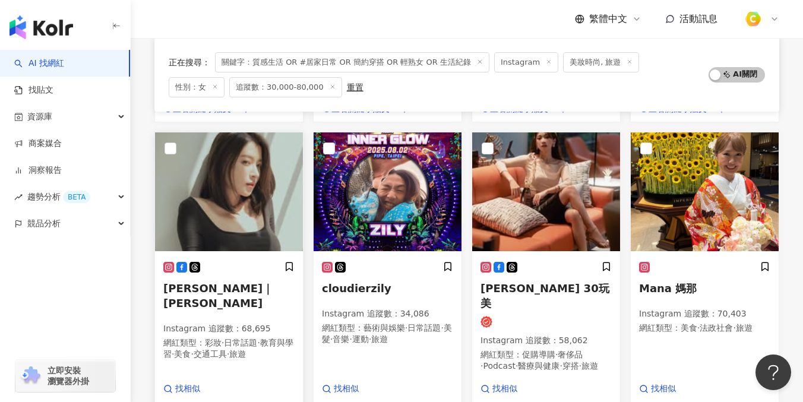
click at [222, 301] on div "張子蕾｜ TzuLei Chang Instagram 追蹤數 ： 68,695 網紅類型 ： 彩妝 · 日常話題 · 教育與學習 · 美食 · 交通工具 ·…" at bounding box center [228, 316] width 131 height 110
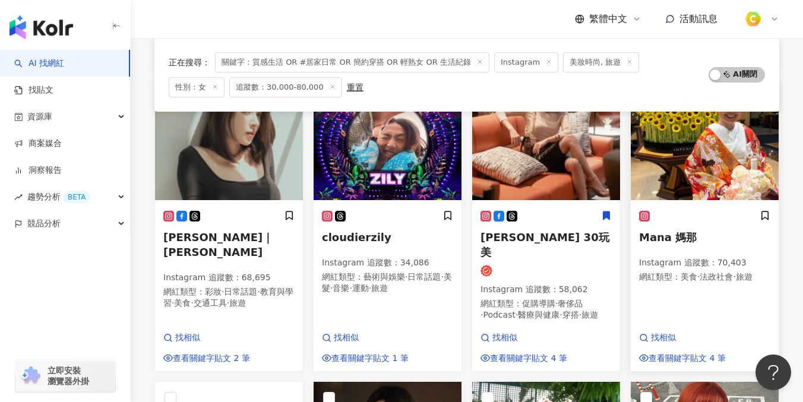
scroll to position [474, 0]
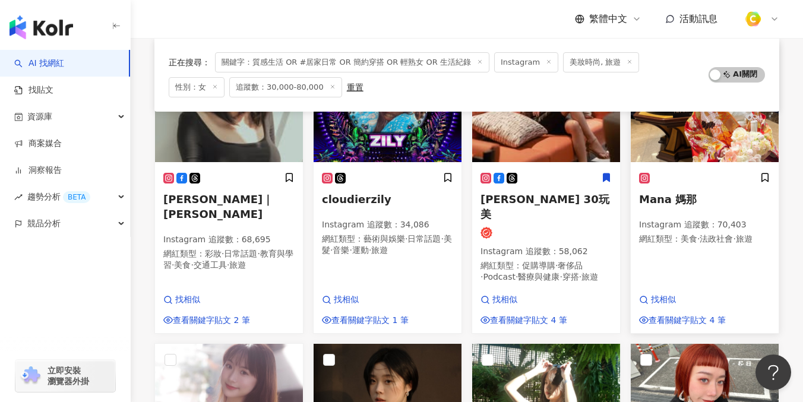
click at [704, 245] on p "網紅類型 ： 美食 · 法政社會 · 旅遊" at bounding box center [704, 239] width 131 height 12
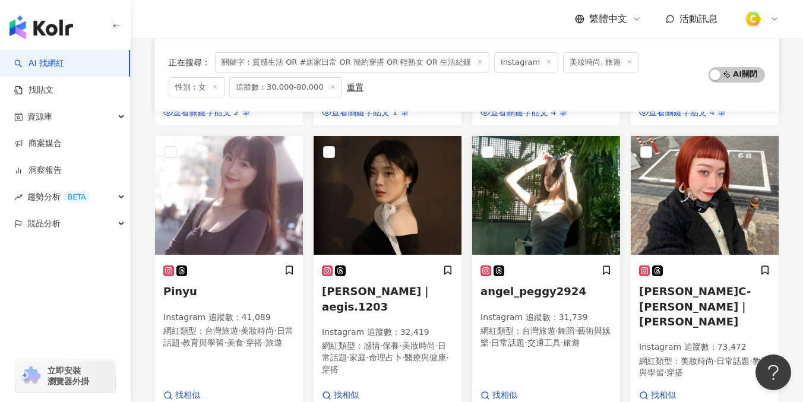
scroll to position [683, 0]
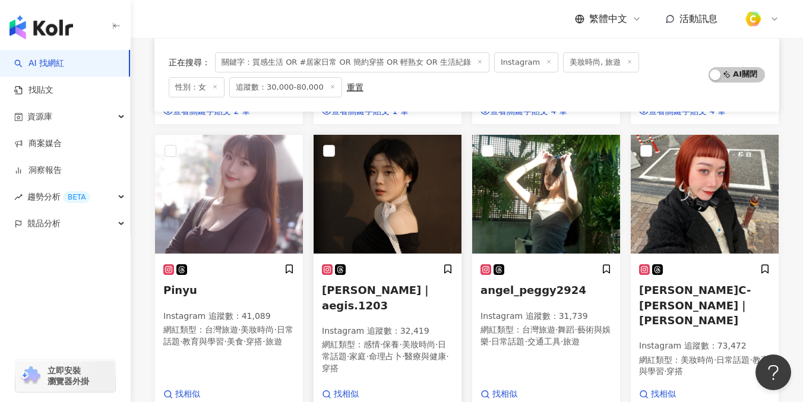
click at [364, 284] on span "Tanya 廷羽｜aegis.1203" at bounding box center [377, 297] width 110 height 27
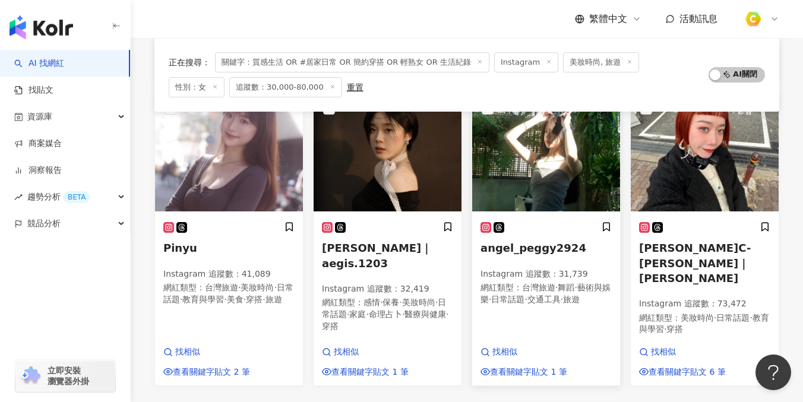
scroll to position [645, 0]
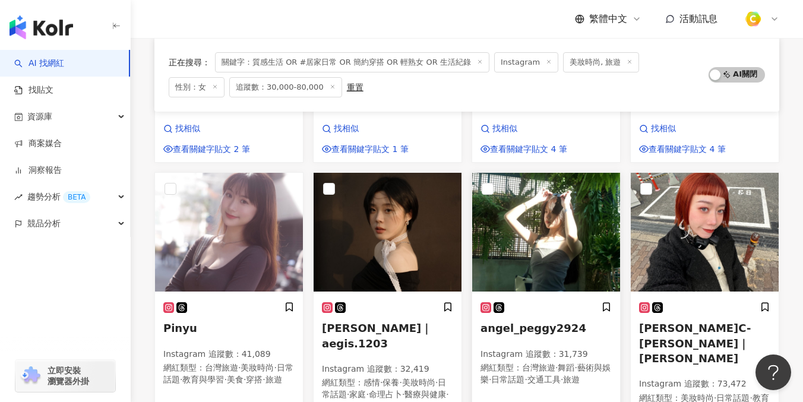
click at [529, 302] on div at bounding box center [545, 308] width 131 height 12
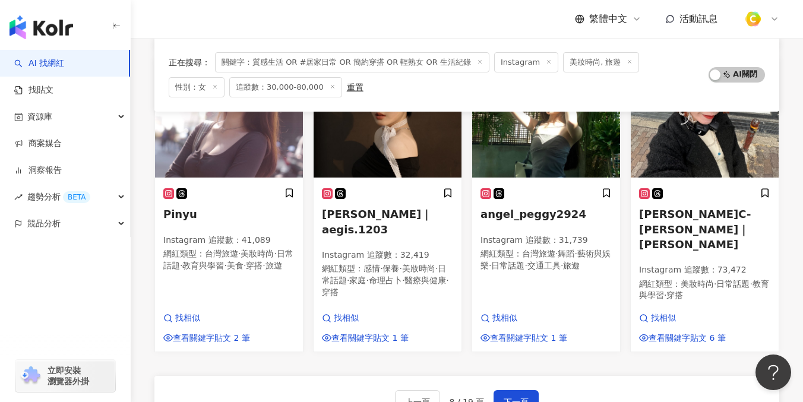
scroll to position [955, 0]
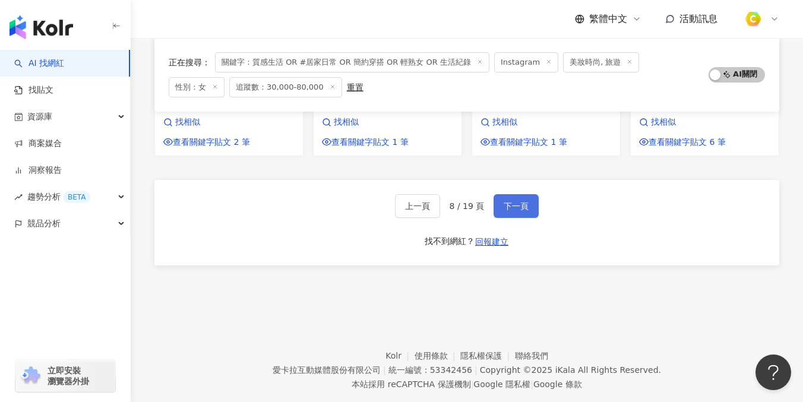
click at [524, 194] on button "下一頁" at bounding box center [516, 206] width 45 height 24
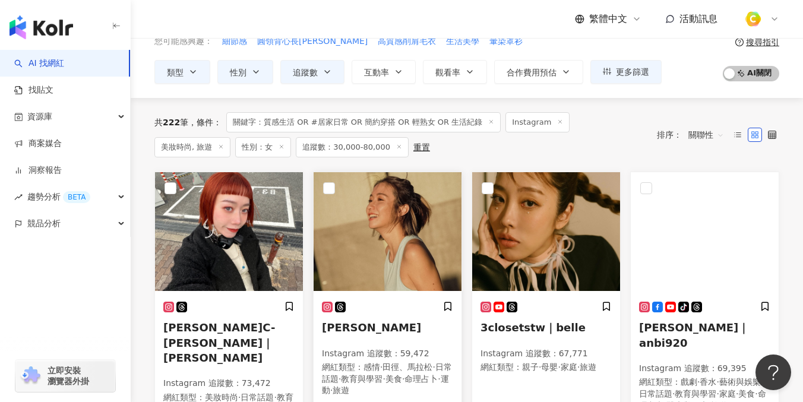
scroll to position [61, 0]
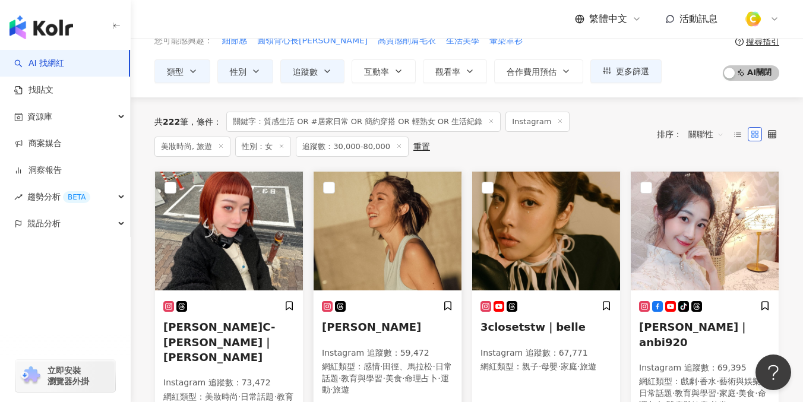
click at [391, 269] on img at bounding box center [388, 231] width 148 height 119
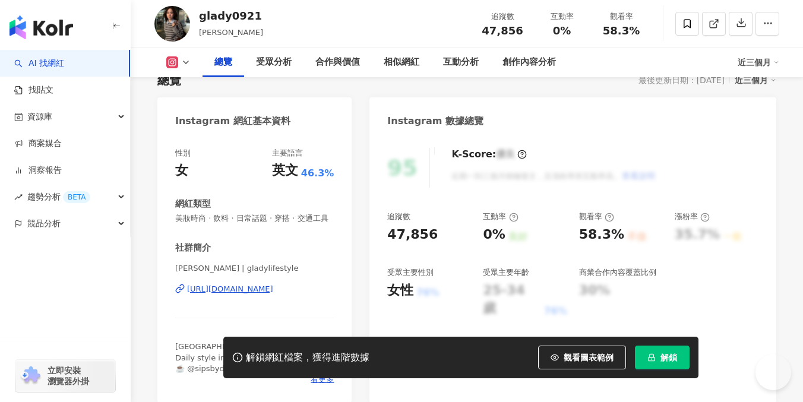
click at [268, 290] on div "[URL][DOMAIN_NAME]" at bounding box center [230, 289] width 86 height 11
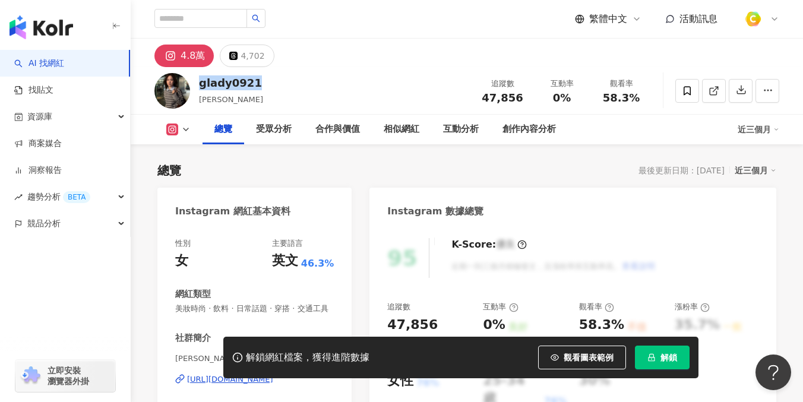
drag, startPoint x: 200, startPoint y: 84, endPoint x: 254, endPoint y: 83, distance: 53.5
click at [254, 83] on div "glady0921 glady wu 追蹤數 47,856 互動率 0% 觀看率 58.3%" at bounding box center [467, 90] width 672 height 47
copy div "glady0921"
drag, startPoint x: 473, startPoint y: 99, endPoint x: 518, endPoint y: 99, distance: 44.5
click at [518, 99] on div "追蹤數 47,856" at bounding box center [502, 91] width 59 height 26
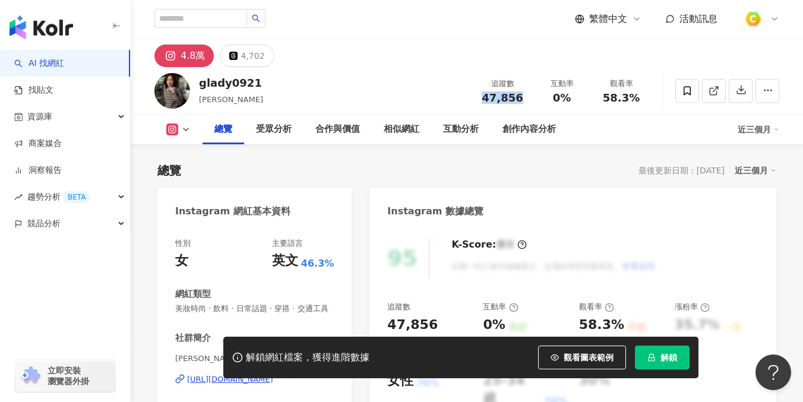
copy span "47,856"
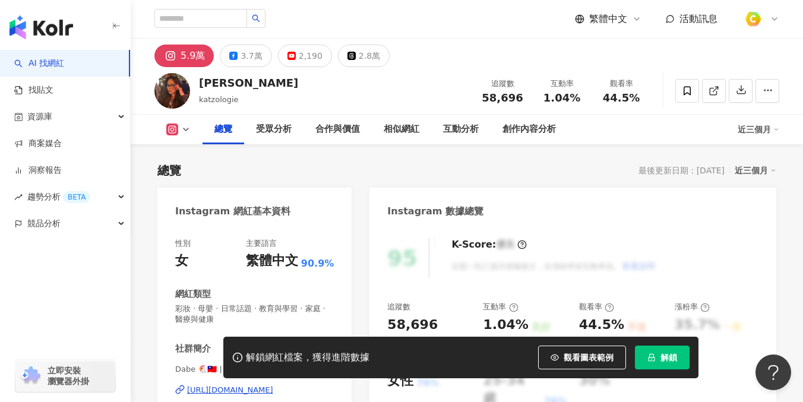
scroll to position [128, 0]
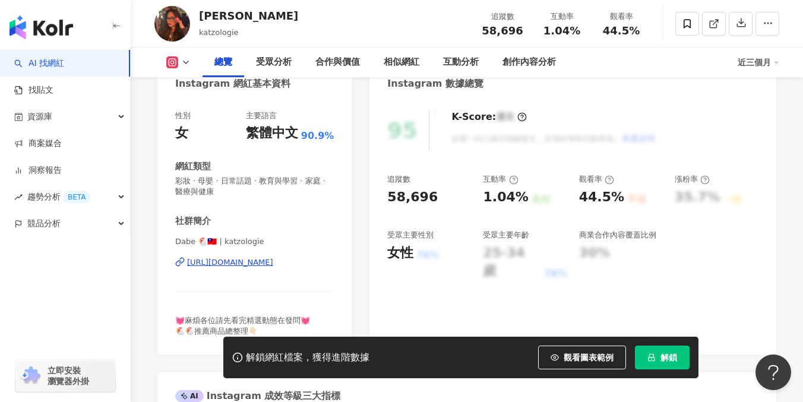
click at [273, 263] on div "https://www.instagram.com/katzologie/" at bounding box center [230, 262] width 86 height 11
drag, startPoint x: 383, startPoint y: 193, endPoint x: 429, endPoint y: 195, distance: 46.4
click at [429, 195] on div "95 K-Score : 優良 近期一到三個月積極發文，且漲粉率與互動率高。 查看說明 追蹤數 58,696 互動率 1.04% 良好 觀看率 44.5% 不…" at bounding box center [572, 227] width 407 height 256
copy div "58,696"
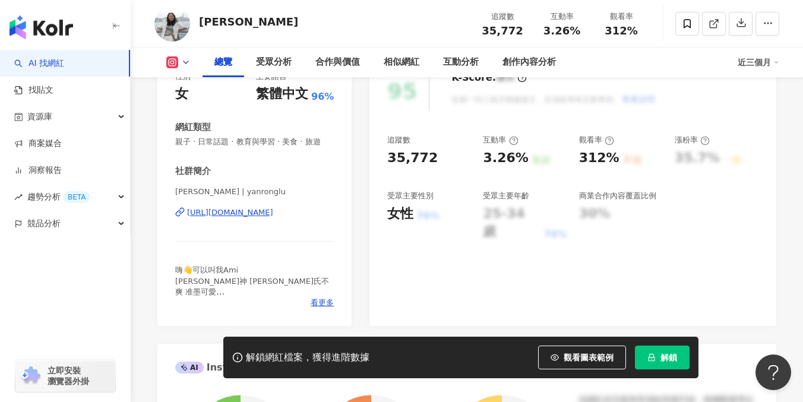
click at [267, 213] on div "https://www.instagram.com/yanronglu/" at bounding box center [230, 212] width 86 height 11
drag, startPoint x: 241, startPoint y: 21, endPoint x: 201, endPoint y: 20, distance: 39.2
click at [201, 20] on div "呂Ami 追蹤數 35,772 互動率 3.26% 觀看率 312%" at bounding box center [467, 23] width 672 height 47
copy div "呂Ami"
drag, startPoint x: 388, startPoint y: 160, endPoint x: 432, endPoint y: 160, distance: 44.5
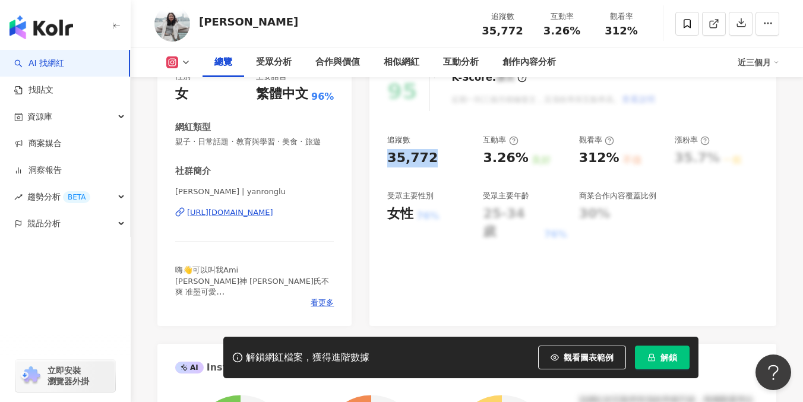
click at [432, 160] on div "35,772" at bounding box center [429, 158] width 84 height 18
copy div "35,772"
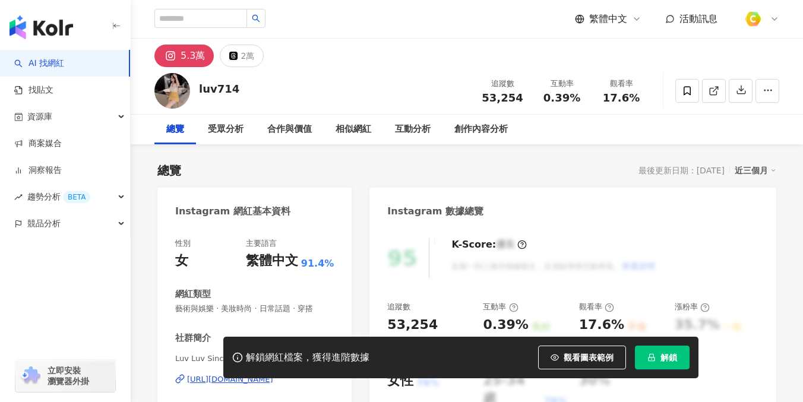
scroll to position [150, 0]
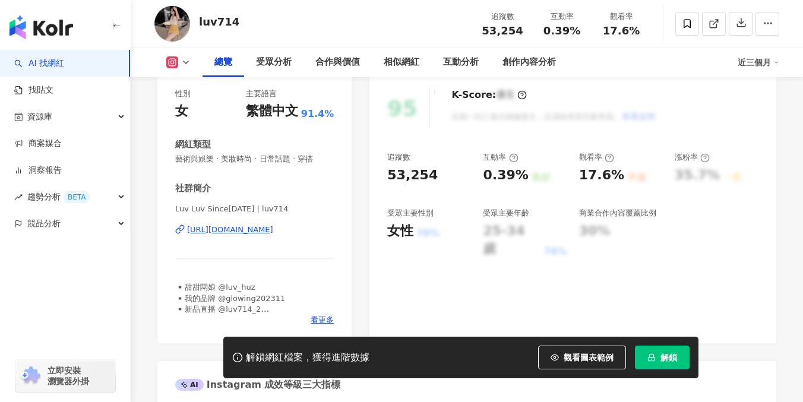
click at [273, 230] on div "https://www.instagram.com/luv714/" at bounding box center [230, 230] width 86 height 11
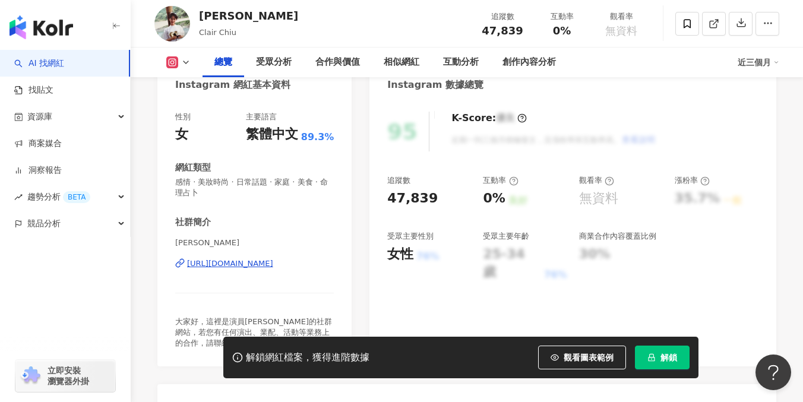
scroll to position [190, 0]
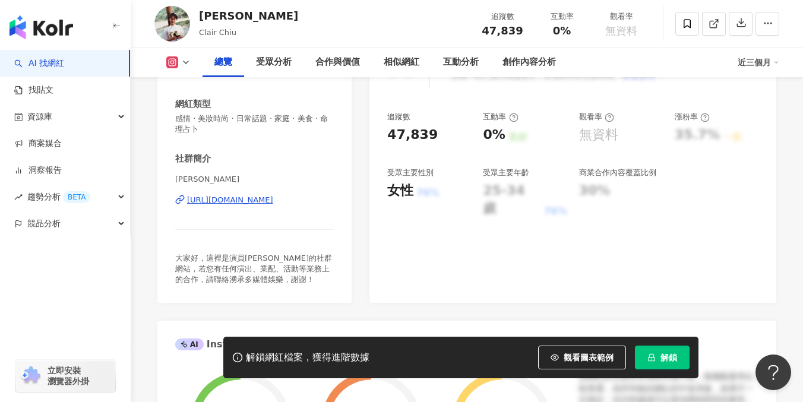
click at [273, 200] on div "[URL][DOMAIN_NAME]" at bounding box center [230, 200] width 86 height 11
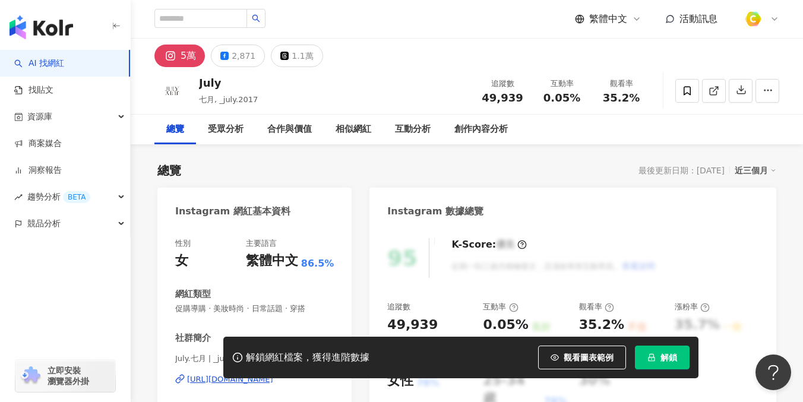
scroll to position [36, 0]
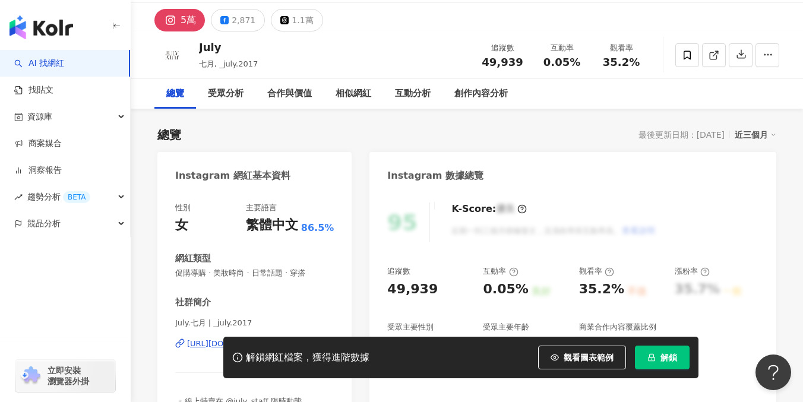
click at [198, 342] on div "解鎖網紅檔案，獲得進階數據 觀看圖表範例 解鎖" at bounding box center [401, 358] width 803 height 42
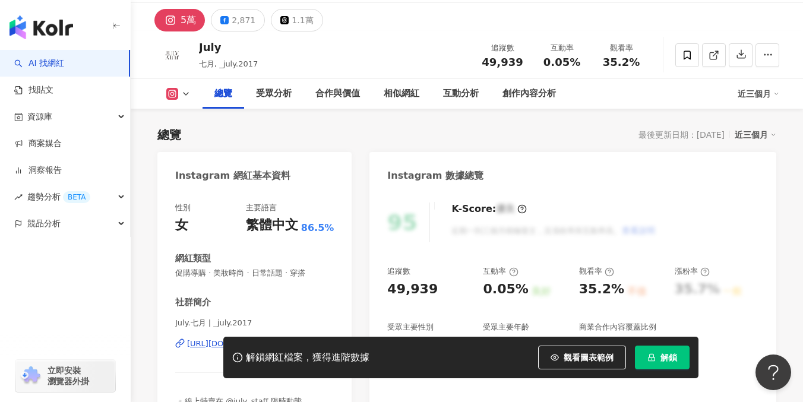
scroll to position [71, 0]
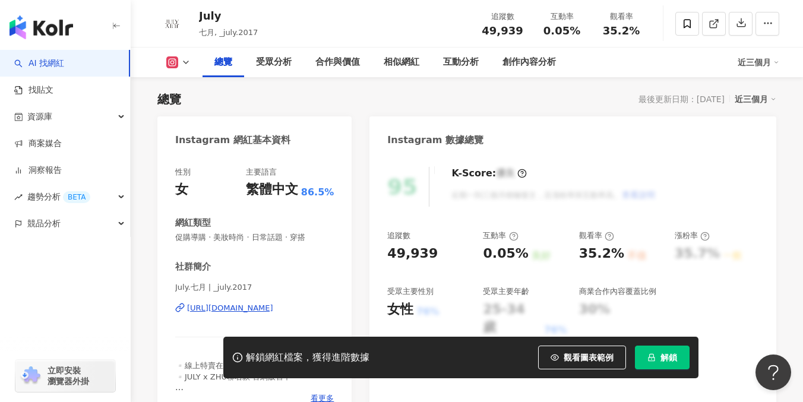
click at [247, 308] on div "https://www.instagram.com/_july.2017/" at bounding box center [230, 308] width 86 height 11
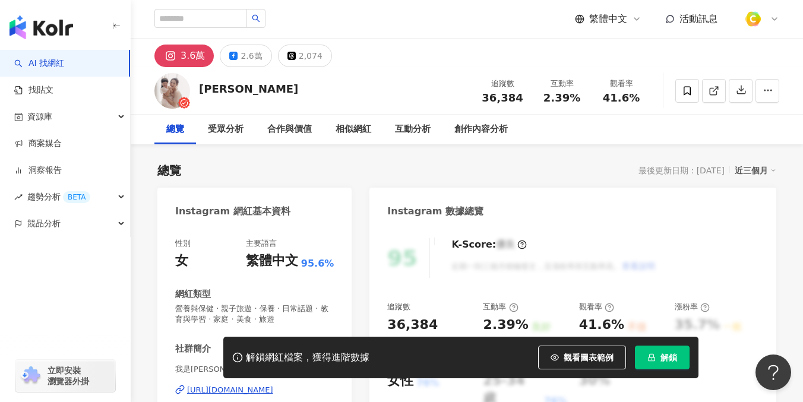
scroll to position [132, 0]
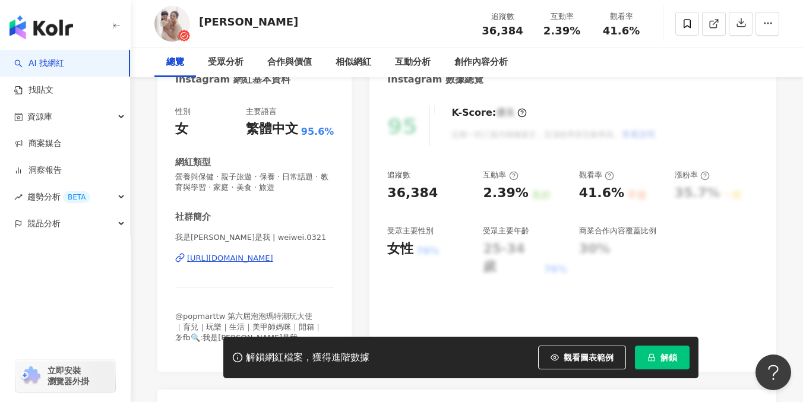
click at [265, 257] on div "https://www.instagram.com/weiwei.0321/" at bounding box center [230, 258] width 86 height 11
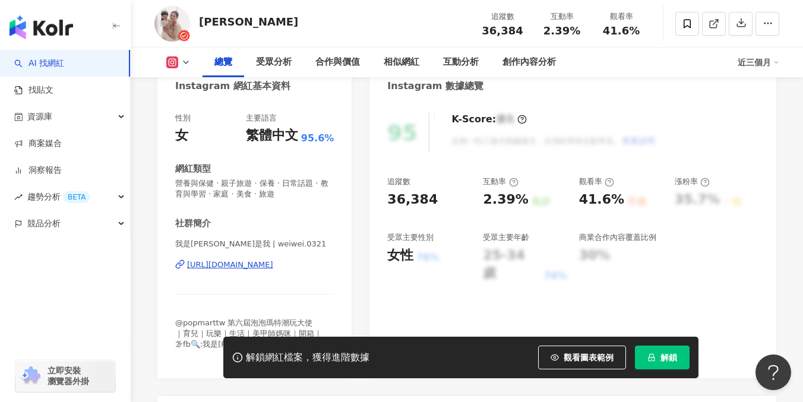
scroll to position [16, 0]
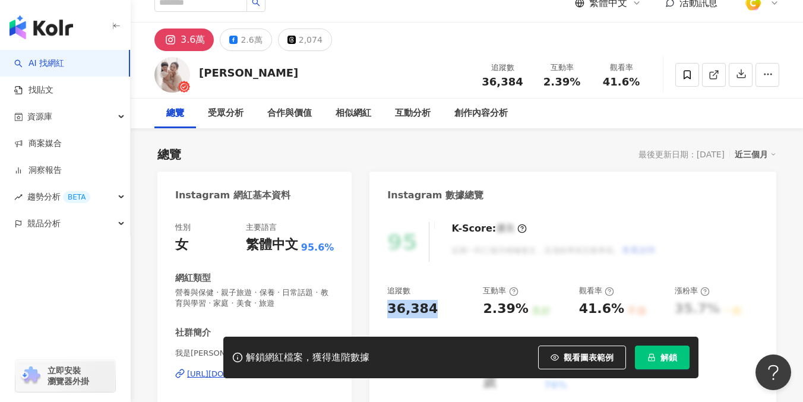
drag, startPoint x: 384, startPoint y: 312, endPoint x: 428, endPoint y: 311, distance: 44.0
click at [428, 311] on div "95 K-Score : 優良 近期一到三個月積極發文，且漲粉率與互動率高。 查看說明 追蹤數 36,384 互動率 2.39% 良好 觀看率 41.6% 不…" at bounding box center [572, 348] width 407 height 277
copy div "36,384"
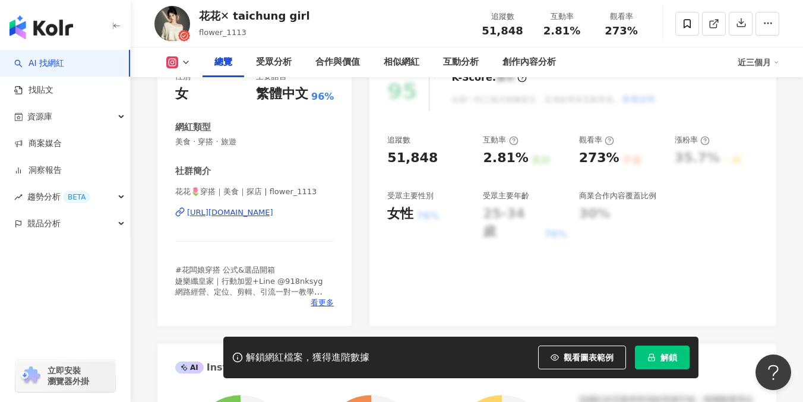
scroll to position [169, 0]
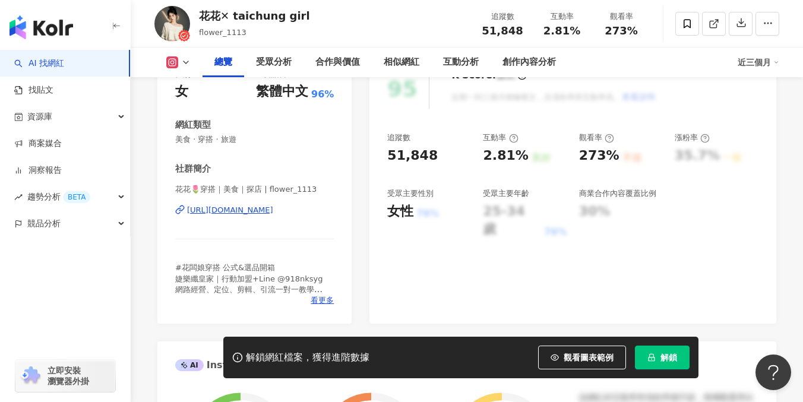
click at [270, 211] on div "[URL][DOMAIN_NAME]" at bounding box center [230, 210] width 86 height 11
drag, startPoint x: 204, startPoint y: 14, endPoint x: 333, endPoint y: 13, distance: 128.9
click at [333, 13] on div "花花✕ taichung girl flower_1113 追蹤數 51,848 互動率 2.81% 觀看率 273%" at bounding box center [467, 23] width 672 height 47
drag, startPoint x: 204, startPoint y: 15, endPoint x: 333, endPoint y: 15, distance: 129.5
click at [333, 15] on div "花花✕ taichung girl flower_1113 追蹤數 51,848 互動率 2.81% 觀看率 273%" at bounding box center [467, 23] width 672 height 47
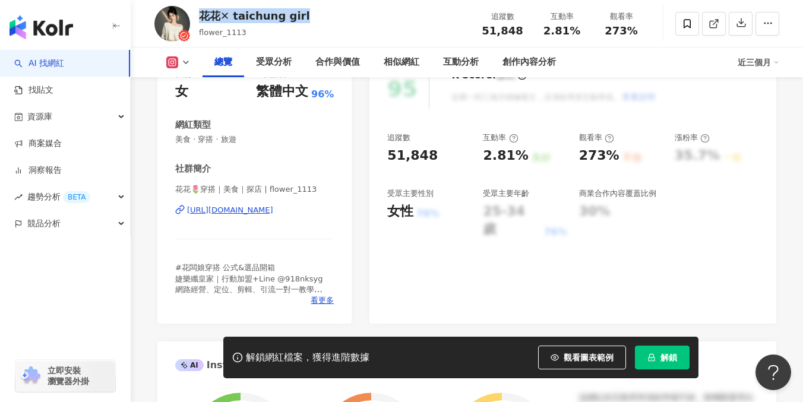
copy div "花花✕ taichung girl"
drag, startPoint x: 390, startPoint y: 154, endPoint x: 442, endPoint y: 154, distance: 51.7
click at [442, 154] on div "51,848" at bounding box center [429, 156] width 84 height 18
copy div "51,848"
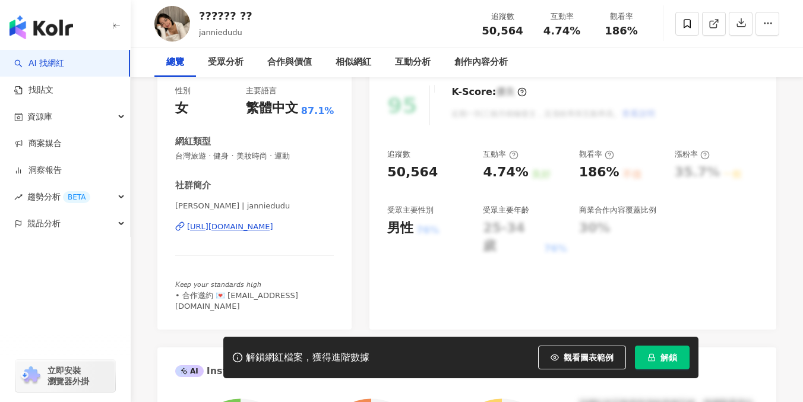
scroll to position [169, 0]
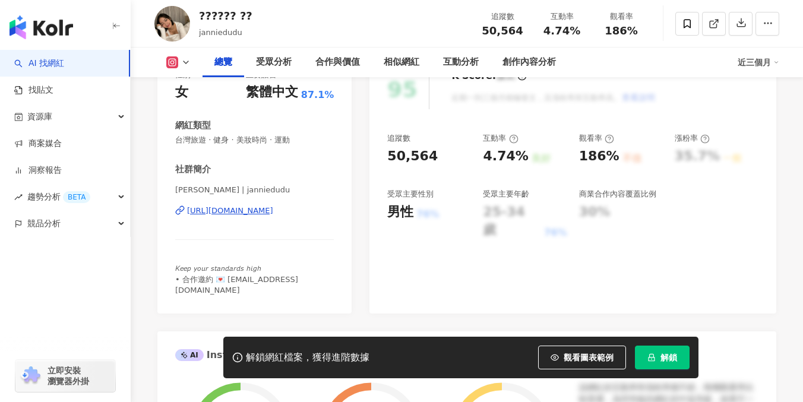
click at [273, 210] on div "[URL][DOMAIN_NAME]" at bounding box center [230, 210] width 86 height 11
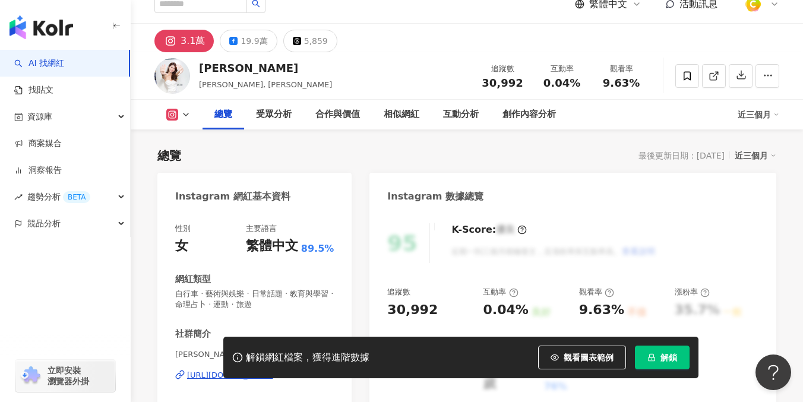
scroll to position [176, 0]
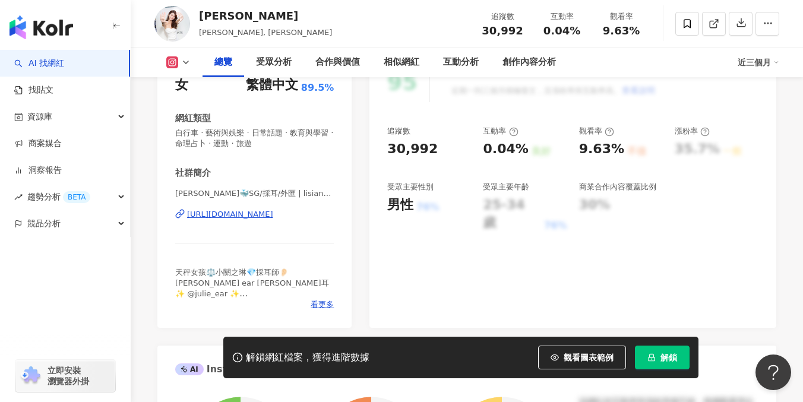
click at [266, 213] on div "https://www.instagram.com/lisiangreen1018/" at bounding box center [230, 214] width 86 height 11
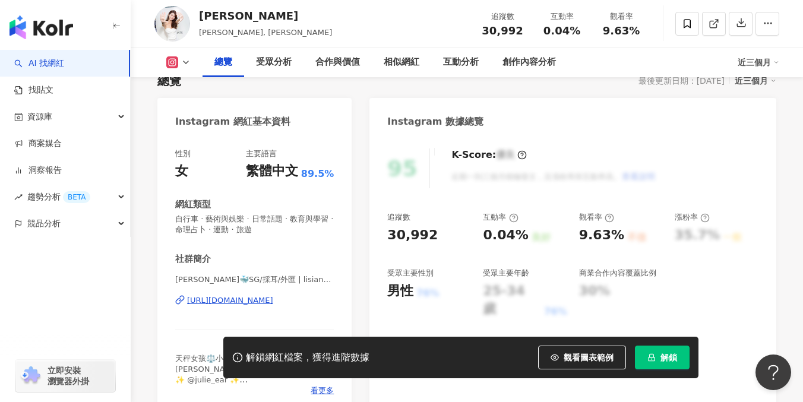
scroll to position [0, 0]
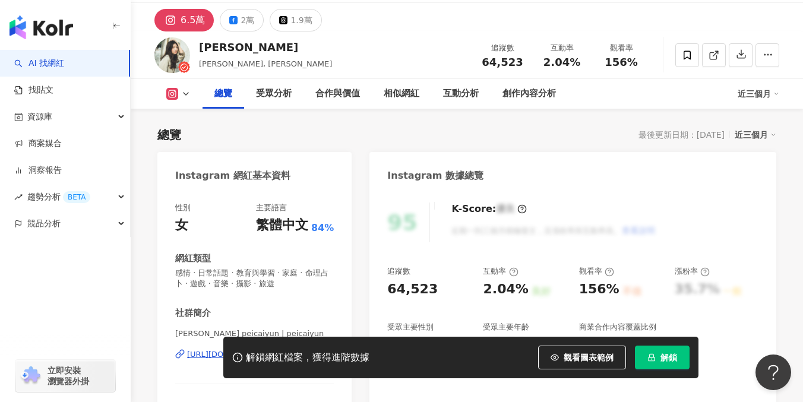
scroll to position [221, 0]
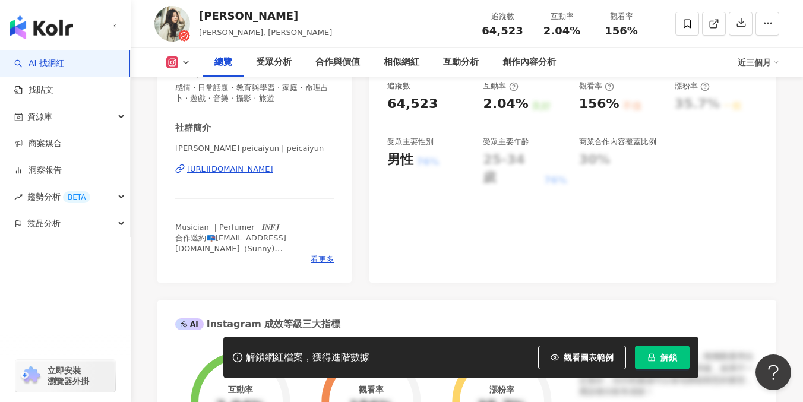
click at [242, 168] on div "https://www.instagram.com/peicaiyun/" at bounding box center [230, 169] width 86 height 11
drag, startPoint x: 200, startPoint y: 32, endPoint x: 214, endPoint y: 33, distance: 14.3
click at [214, 33] on span "霈霈, peicaiyun" at bounding box center [265, 32] width 133 height 9
copy span "霈霈"
drag, startPoint x: 384, startPoint y: 103, endPoint x: 427, endPoint y: 101, distance: 43.4
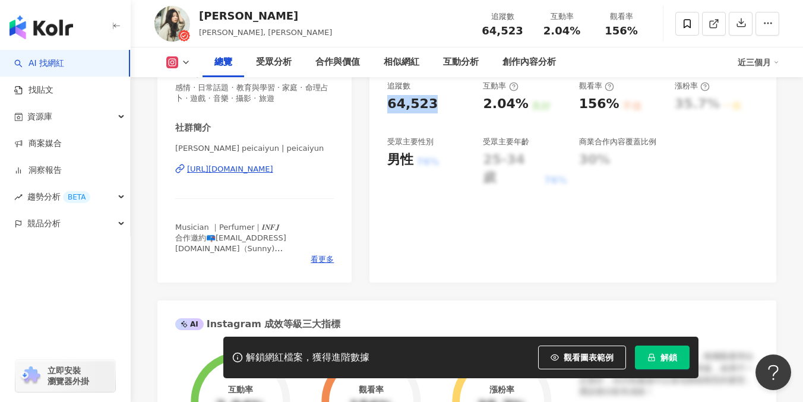
click at [427, 101] on div "95 K-Score : 優良 近期一到三個月積極發文，且漲粉率與互動率高。 查看說明 追蹤數 64,523 互動率 2.04% 良好 觀看率 156% 不佳…" at bounding box center [572, 143] width 407 height 277
copy div "64,523"
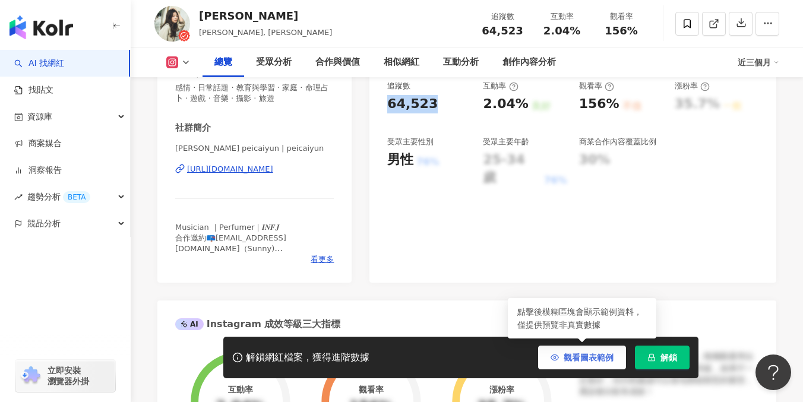
click at [587, 359] on span "觀看圖表範例" at bounding box center [589, 358] width 50 height 10
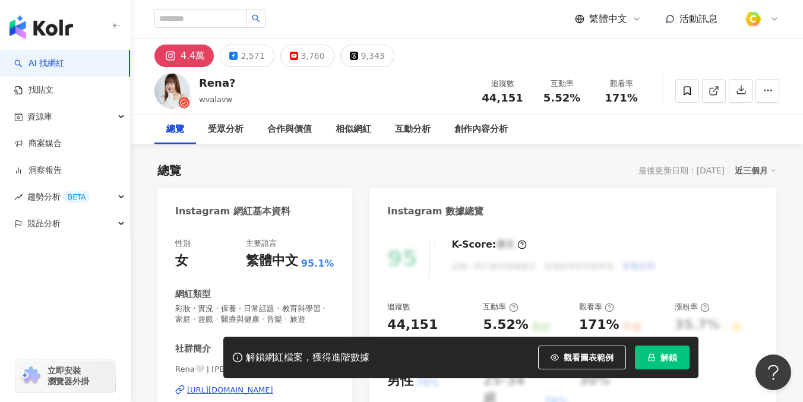
scroll to position [162, 0]
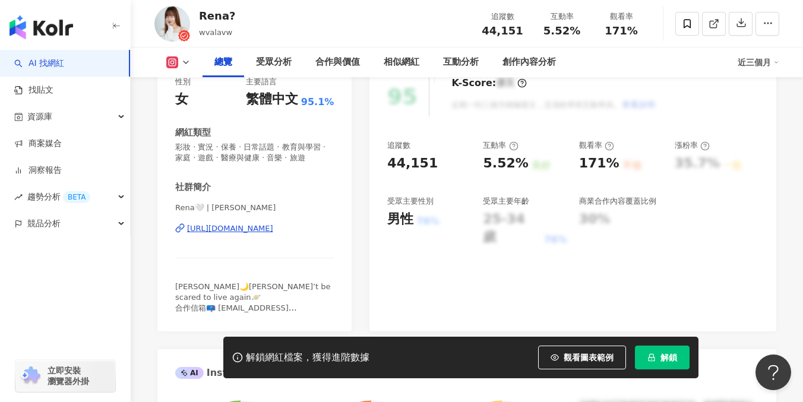
click at [249, 232] on div "https://www.instagram.com/wvalavw/" at bounding box center [230, 228] width 86 height 11
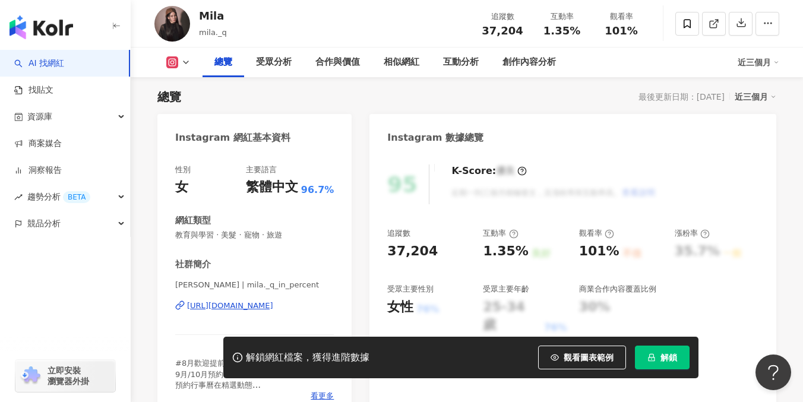
scroll to position [97, 0]
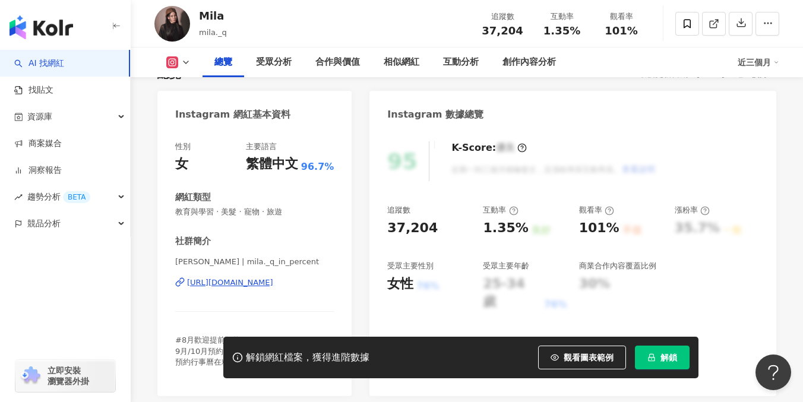
click at [244, 283] on div "https://www.instagram.com/mila._q_in_percent/" at bounding box center [230, 282] width 86 height 11
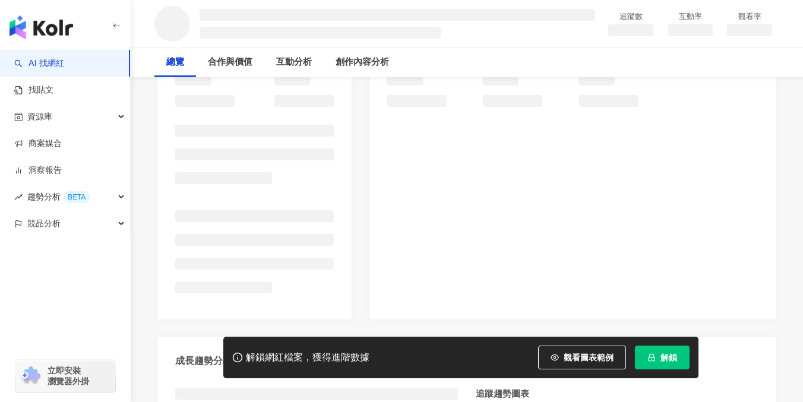
scroll to position [167, 0]
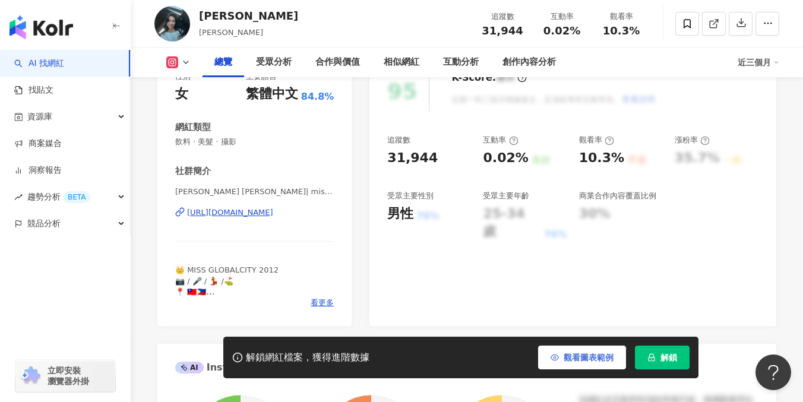
click at [593, 358] on span "觀看圖表範例" at bounding box center [589, 358] width 50 height 10
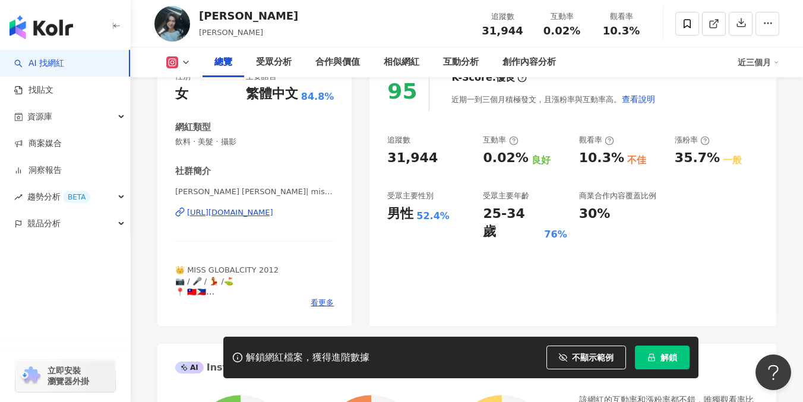
click at [258, 210] on div "https://www.instagram.com/missred2127/" at bounding box center [230, 212] width 86 height 11
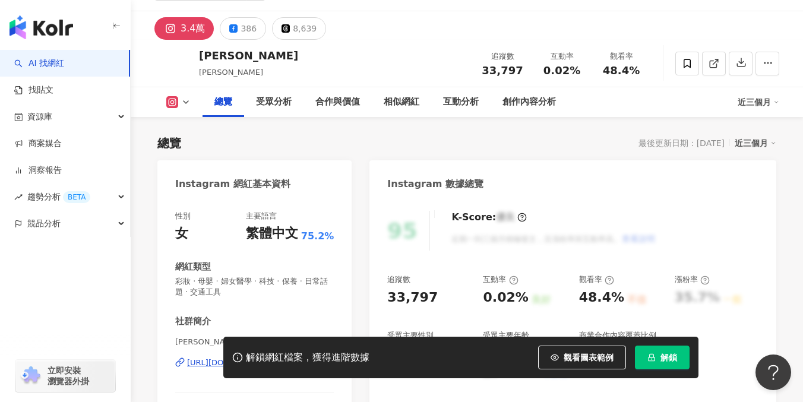
scroll to position [203, 0]
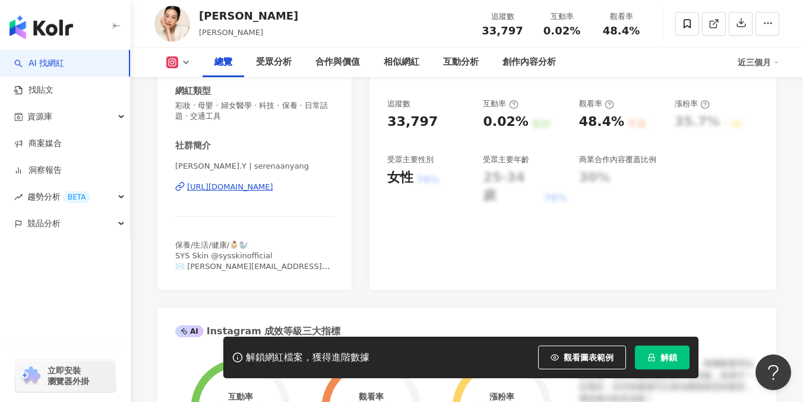
click at [242, 187] on div "https://www.instagram.com/serenaanyang/" at bounding box center [230, 187] width 86 height 11
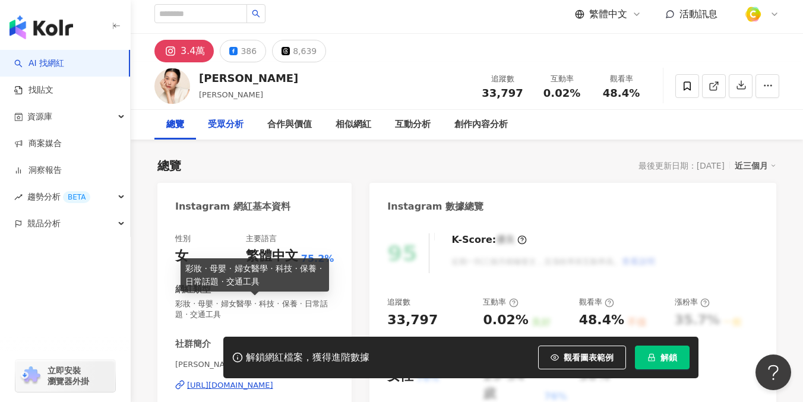
scroll to position [0, 0]
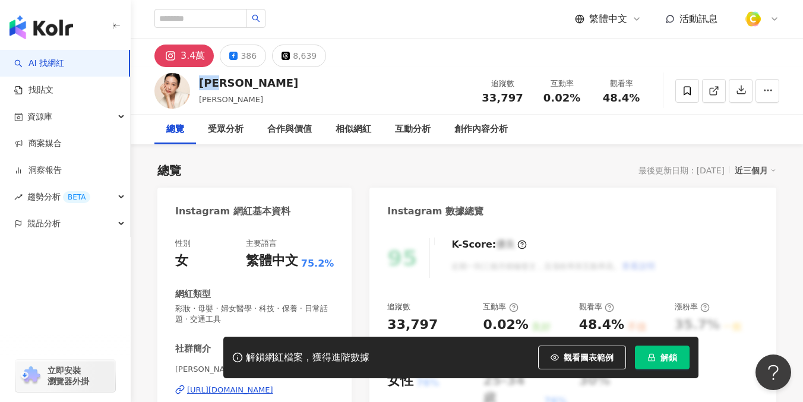
drag, startPoint x: 217, startPoint y: 86, endPoint x: 242, endPoint y: 86, distance: 24.9
click at [242, 86] on div "楊穎欣" at bounding box center [248, 82] width 99 height 15
copy div "楊穎欣"
drag, startPoint x: 484, startPoint y: 95, endPoint x: 526, endPoint y: 97, distance: 42.2
click at [526, 97] on div "追蹤數 33,797" at bounding box center [502, 91] width 59 height 26
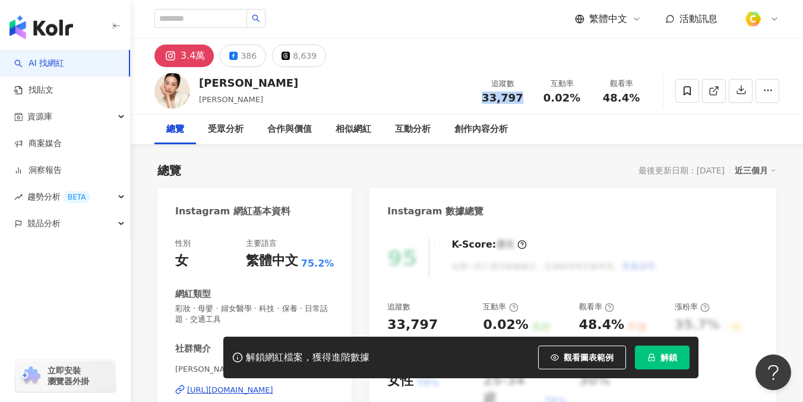
copy span "33,797"
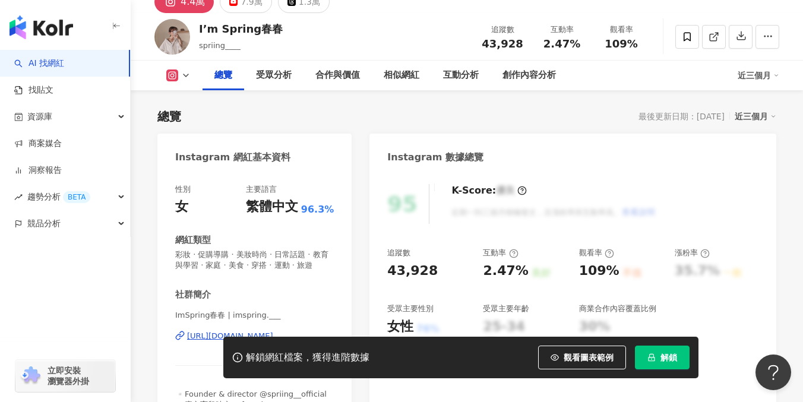
scroll to position [144, 0]
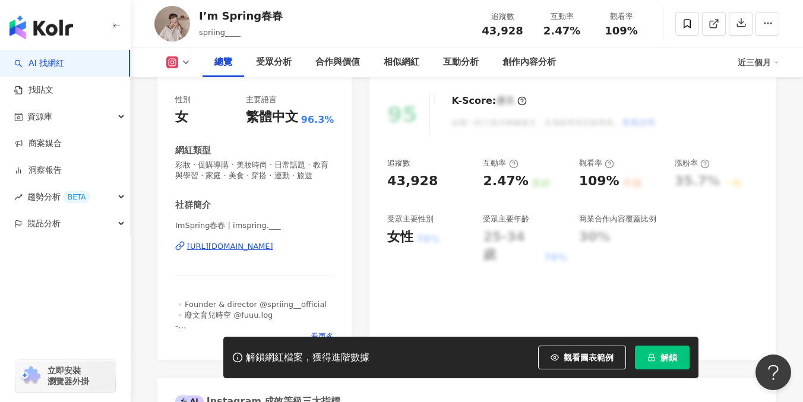
click at [235, 248] on div "[URL][DOMAIN_NAME]" at bounding box center [230, 246] width 86 height 11
click at [230, 249] on div "https://www.instagram.com/imspring.___/" at bounding box center [230, 246] width 86 height 11
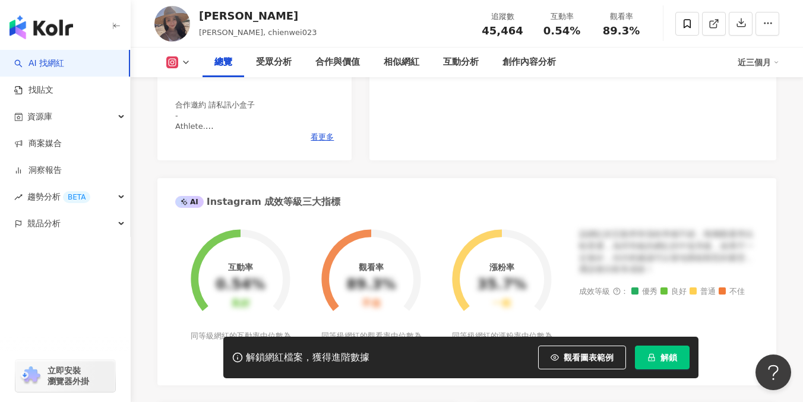
scroll to position [200, 0]
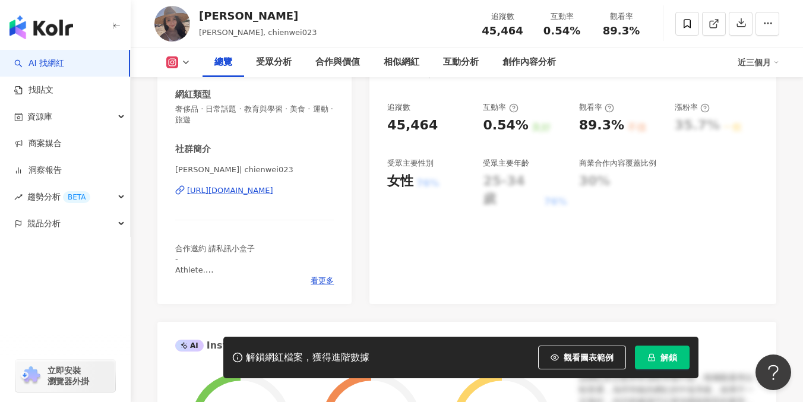
click at [249, 193] on div "https://www.instagram.com/chienwei023/" at bounding box center [230, 190] width 86 height 11
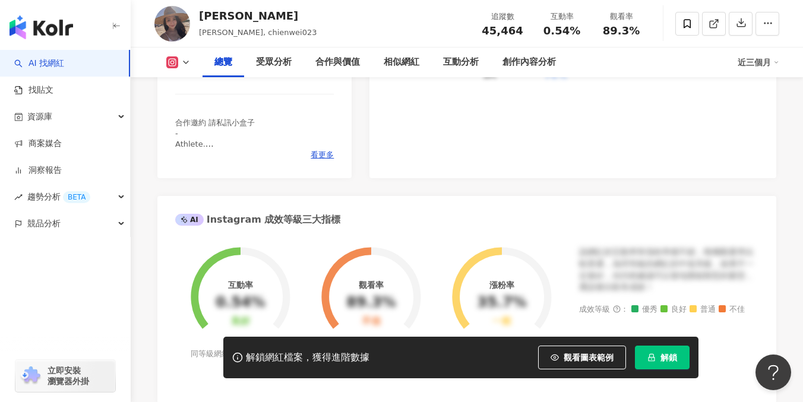
scroll to position [212, 0]
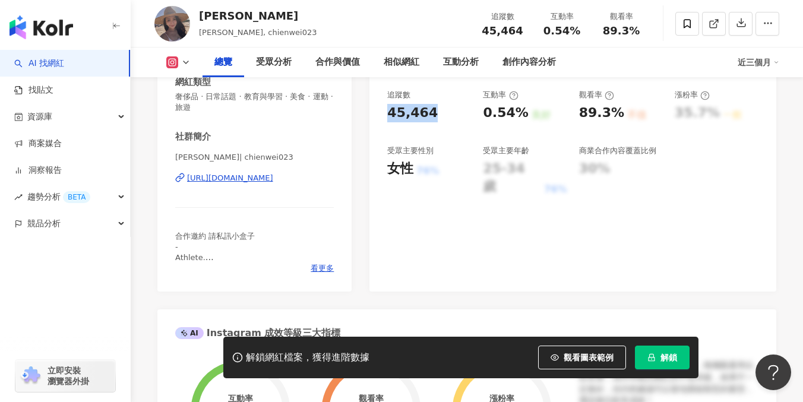
drag, startPoint x: 384, startPoint y: 110, endPoint x: 427, endPoint y: 110, distance: 42.8
click at [427, 110] on div "95 K-Score : 優良 近期一到三個月積極發文，且漲粉率與互動率高。 查看說明 追蹤數 45,464 互動率 0.54% 良好 觀看率 89.3% 不…" at bounding box center [572, 152] width 407 height 277
copy div "45,464"
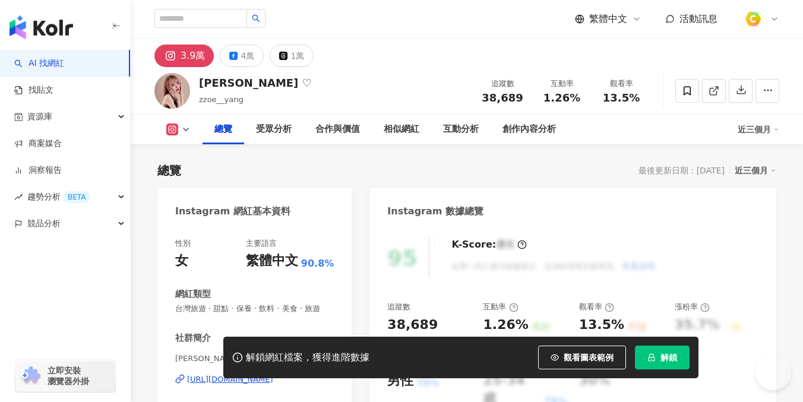
click at [261, 374] on div "https://www.instagram.com/zzoe__yang/" at bounding box center [230, 379] width 86 height 11
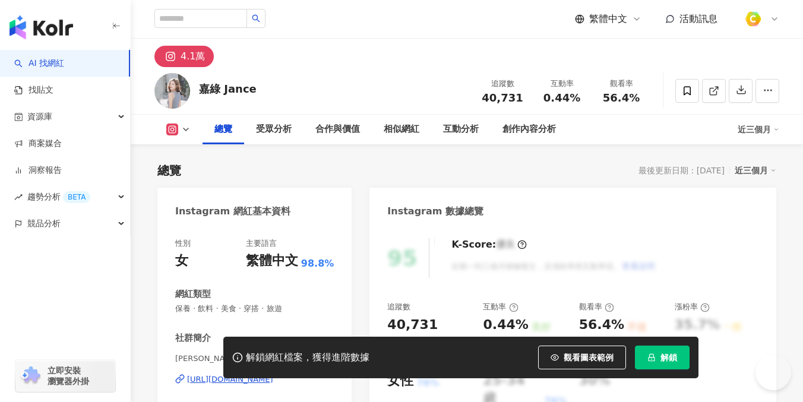
click at [264, 374] on div "[URL][DOMAIN_NAME]" at bounding box center [230, 379] width 86 height 11
drag, startPoint x: 261, startPoint y: 88, endPoint x: 199, endPoint y: 90, distance: 61.8
click at [199, 90] on div "嘉綠 Jance 追蹤數 40,731 互動率 0.44% 觀看率 56.4%" at bounding box center [467, 90] width 672 height 47
copy div "嘉綠 Jance"
drag, startPoint x: 527, startPoint y: 97, endPoint x: 437, endPoint y: 78, distance: 91.8
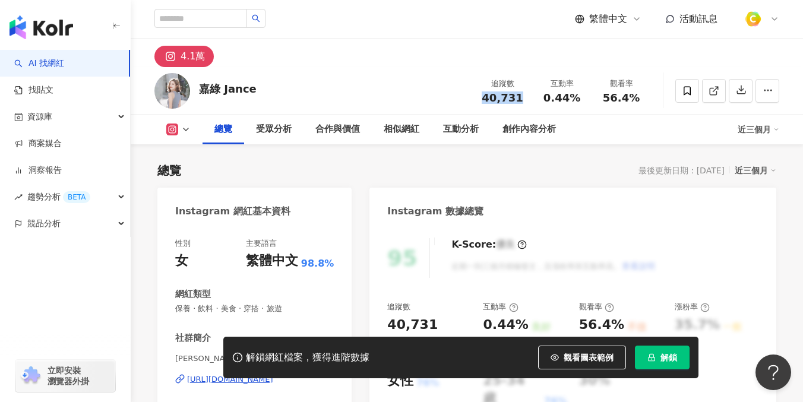
click at [481, 96] on div "追蹤數 40,731" at bounding box center [502, 91] width 59 height 26
copy span "40,731"
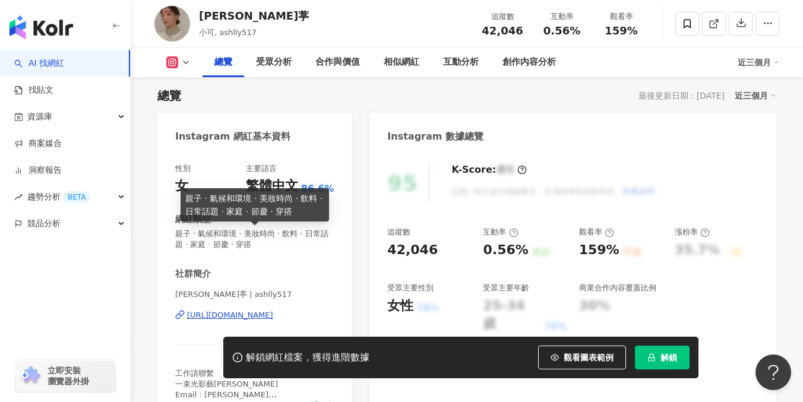
scroll to position [109, 0]
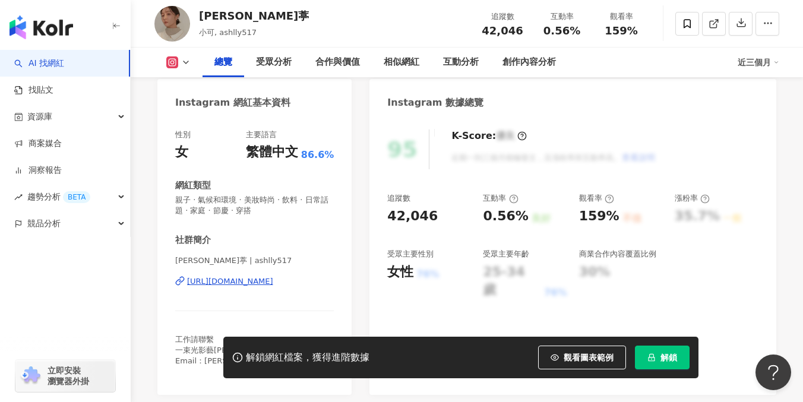
click at [267, 278] on div "[URL][DOMAIN_NAME]" at bounding box center [230, 281] width 86 height 11
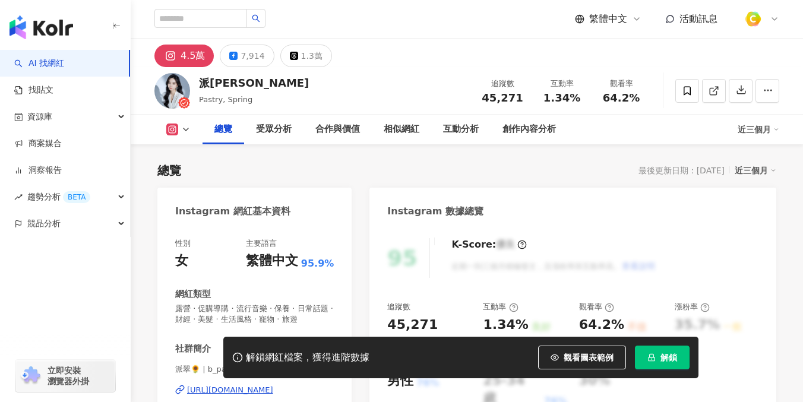
scroll to position [150, 0]
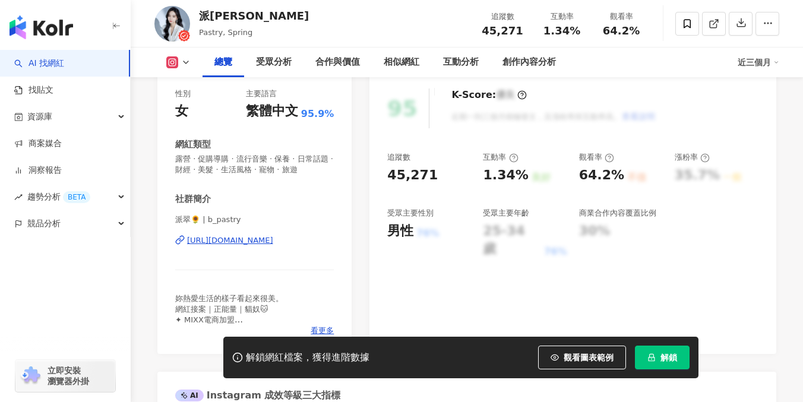
click at [222, 242] on div "https://www.instagram.com/b_pastry/" at bounding box center [230, 240] width 86 height 11
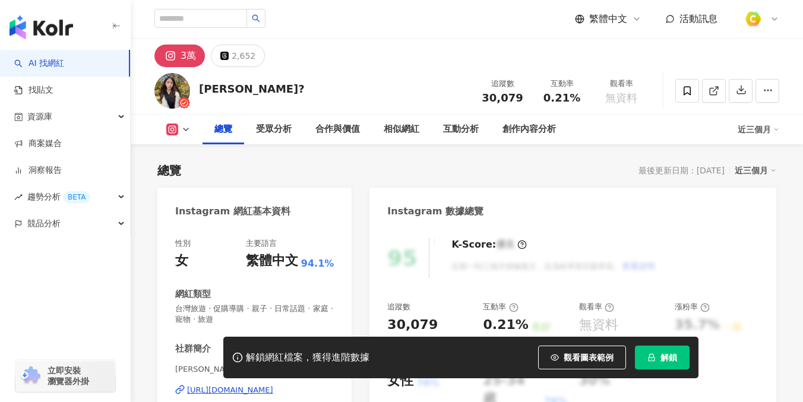
scroll to position [162, 0]
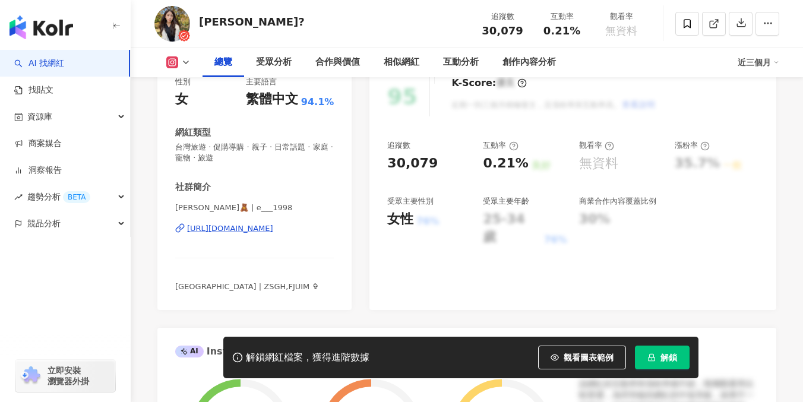
click at [261, 231] on div "[URL][DOMAIN_NAME]" at bounding box center [230, 228] width 86 height 11
drag, startPoint x: 198, startPoint y: 20, endPoint x: 244, endPoint y: 21, distance: 46.4
click at [244, 21] on div "[PERSON_NAME]? 追蹤數 30,079 互動率 0.21% 觀看率 無資料" at bounding box center [467, 23] width 672 height 47
copy div "Afra 芙芙"
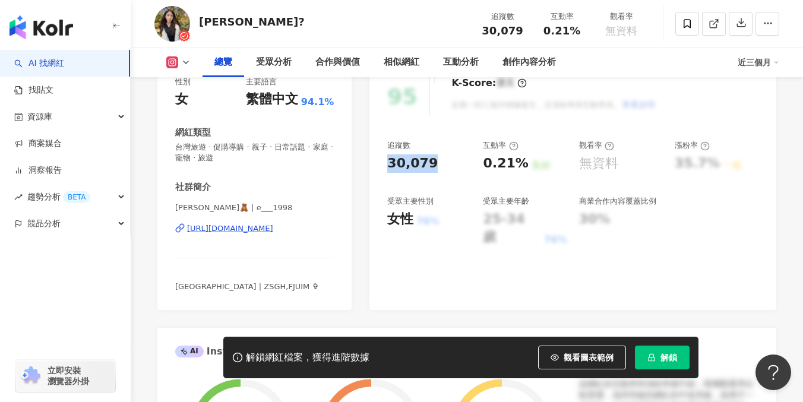
click at [439, 165] on div "95 K-Score : 優良 近期一到三個月積極發文，且漲粉率與互動率高。 查看說明 追蹤數 30,079 互動率 0.21% 良好 觀看率 無資料 漲粉率…" at bounding box center [572, 187] width 407 height 245
copy div "30,079"
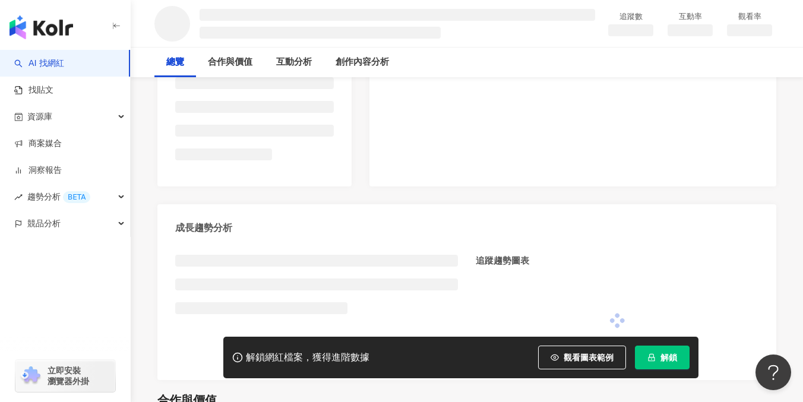
scroll to position [305, 0]
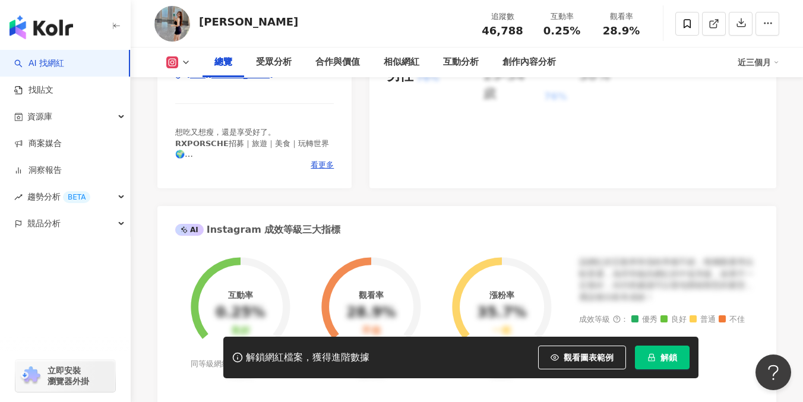
click at [262, 80] on div "https://www.instagram.com/jenny520888/" at bounding box center [230, 74] width 86 height 11
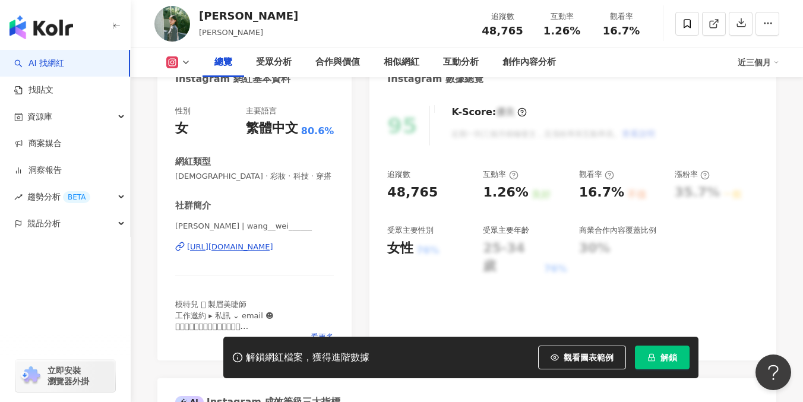
scroll to position [191, 0]
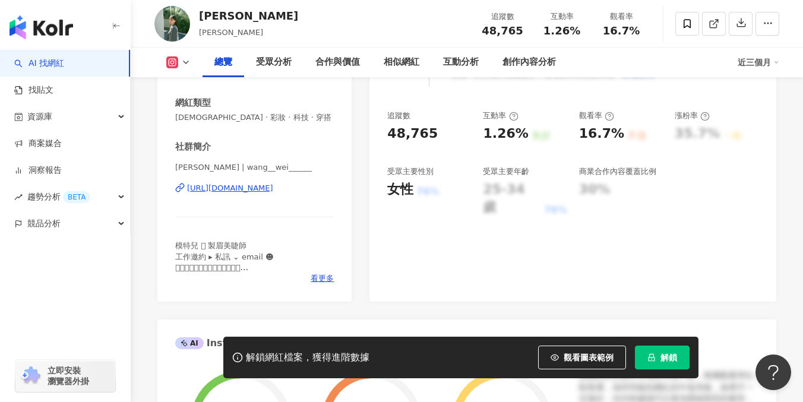
click at [245, 188] on div "https://www.instagram.com/wang__wei______/" at bounding box center [230, 188] width 86 height 11
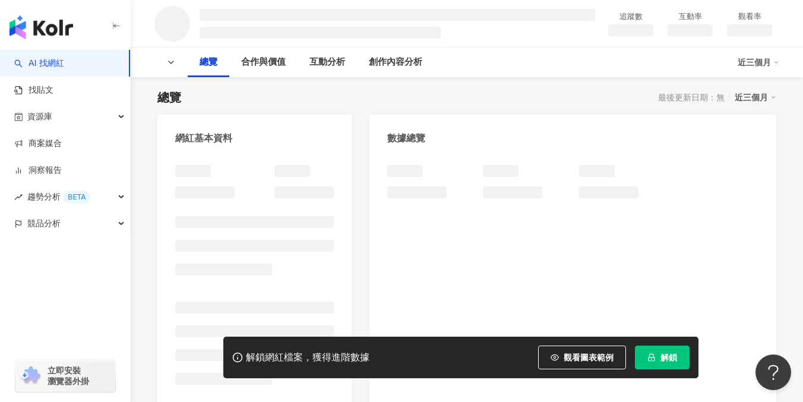
scroll to position [144, 0]
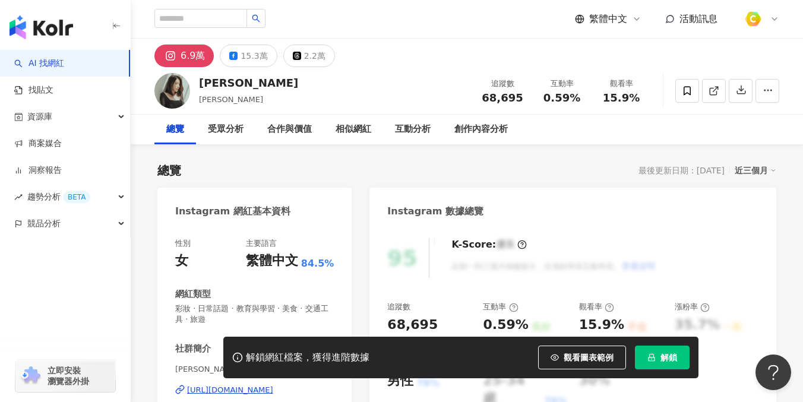
scroll to position [181, 0]
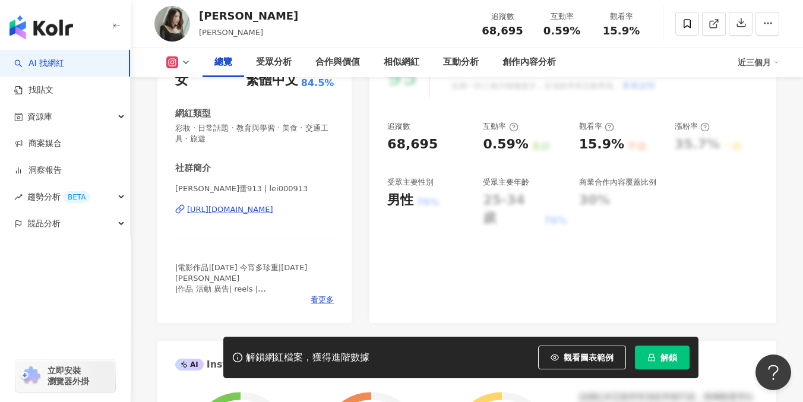
click at [242, 212] on div "[URL][DOMAIN_NAME]" at bounding box center [230, 209] width 86 height 11
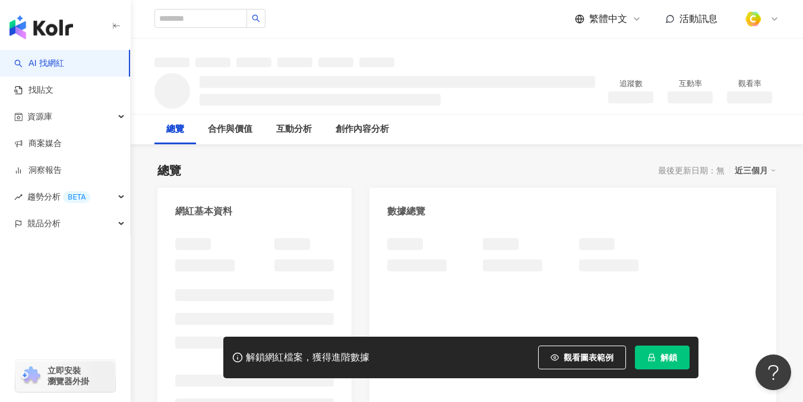
scroll to position [30, 0]
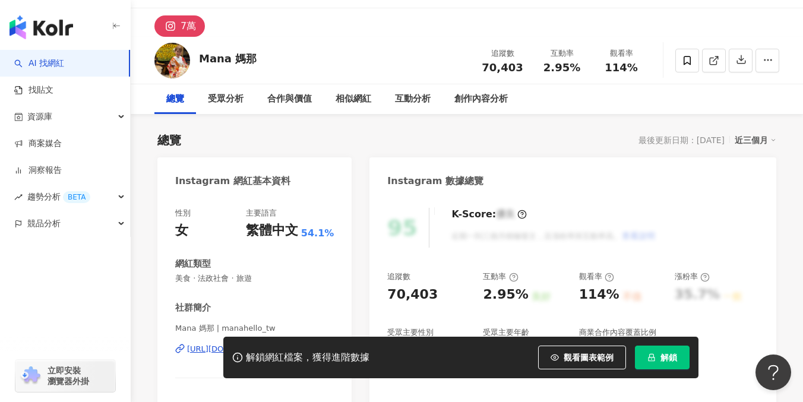
drag, startPoint x: 253, startPoint y: 125, endPoint x: 309, endPoint y: 95, distance: 63.5
click at [253, 344] on div "https://www.instagram.com/manahello_tw/" at bounding box center [230, 349] width 86 height 11
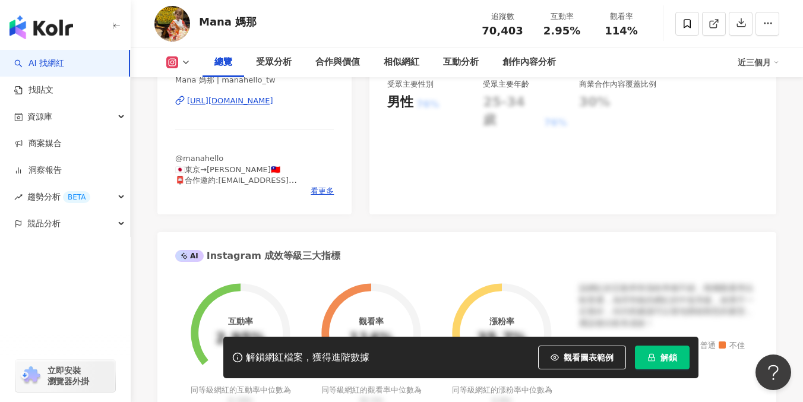
scroll to position [203, 0]
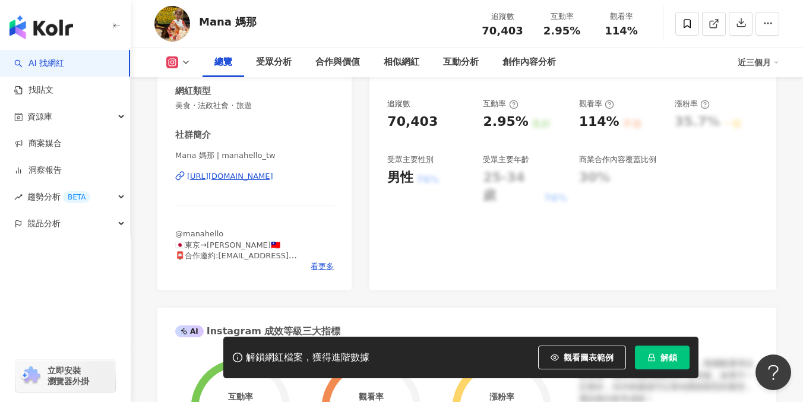
click at [264, 175] on div "https://www.instagram.com/manahello_tw/" at bounding box center [230, 176] width 86 height 11
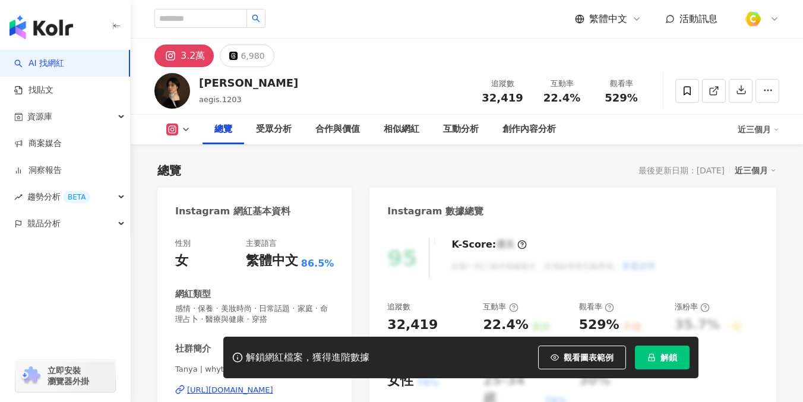
scroll to position [219, 0]
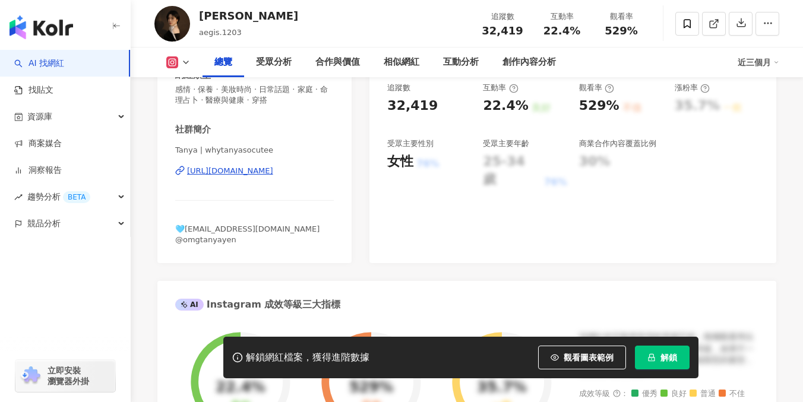
click at [256, 172] on div "https://www.instagram.com/whytanyasocutee/" at bounding box center [230, 171] width 86 height 11
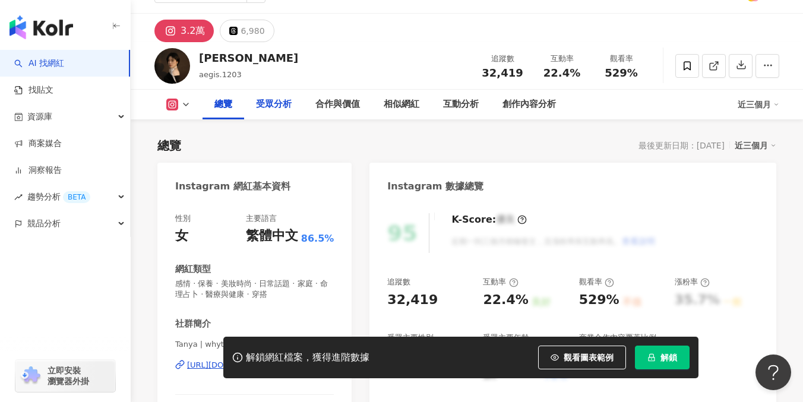
scroll to position [0, 0]
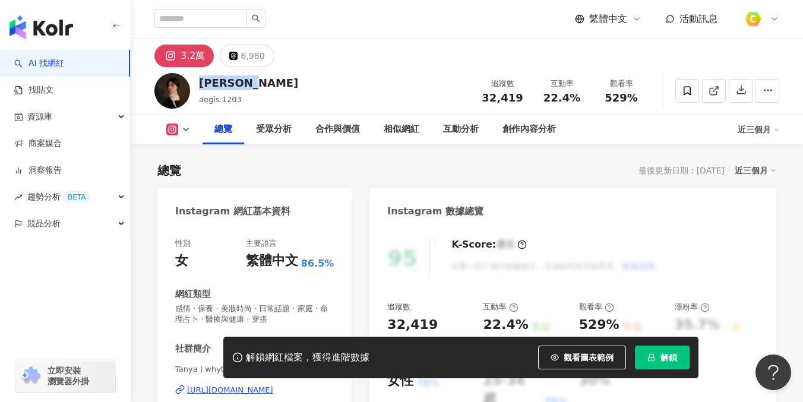
drag, startPoint x: 255, startPoint y: 83, endPoint x: 200, endPoint y: 80, distance: 55.3
click at [200, 80] on div "Tanya 廷羽 aegis.1203 追蹤數 32,419 互動率 22.4% 觀看率 529%" at bounding box center [467, 90] width 672 height 47
copy div "Tanya 廷羽"
drag, startPoint x: 486, startPoint y: 91, endPoint x: 517, endPoint y: 93, distance: 30.9
click at [517, 93] on div "追蹤數 32,419" at bounding box center [502, 91] width 59 height 26
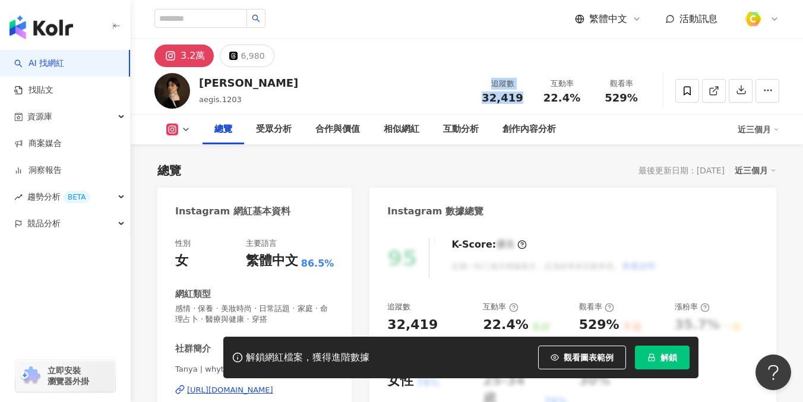
click at [476, 98] on div "追蹤數 32,419" at bounding box center [502, 91] width 59 height 26
drag, startPoint x: 483, startPoint y: 93, endPoint x: 520, endPoint y: 94, distance: 37.4
click at [520, 94] on div "32,419" at bounding box center [502, 98] width 45 height 12
copy span "32,419"
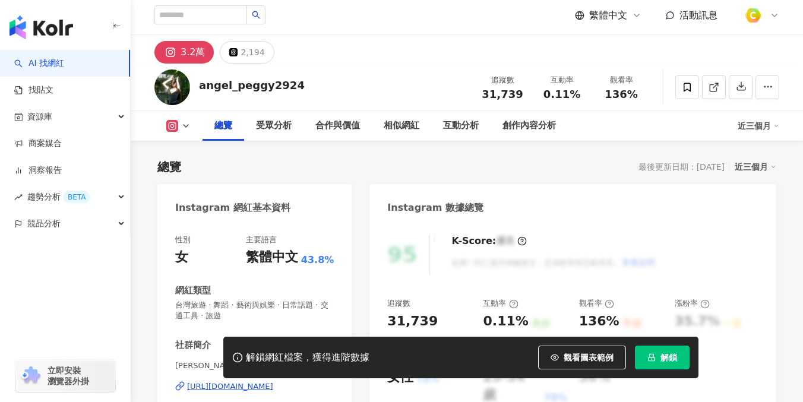
scroll to position [185, 0]
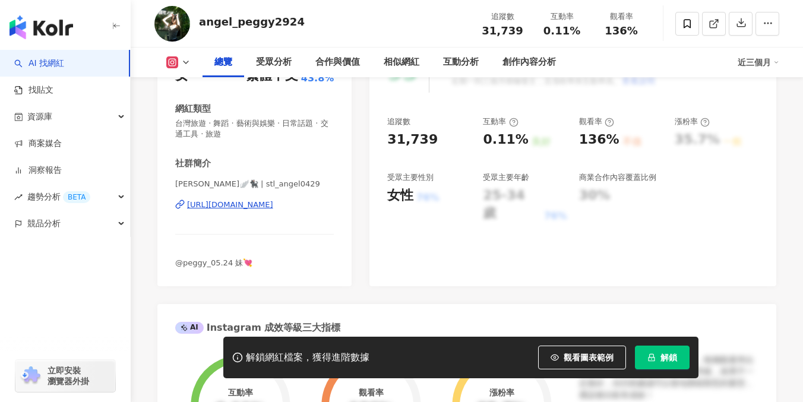
click at [273, 203] on div "https://www.instagram.com/stl_angel0429/" at bounding box center [230, 205] width 86 height 11
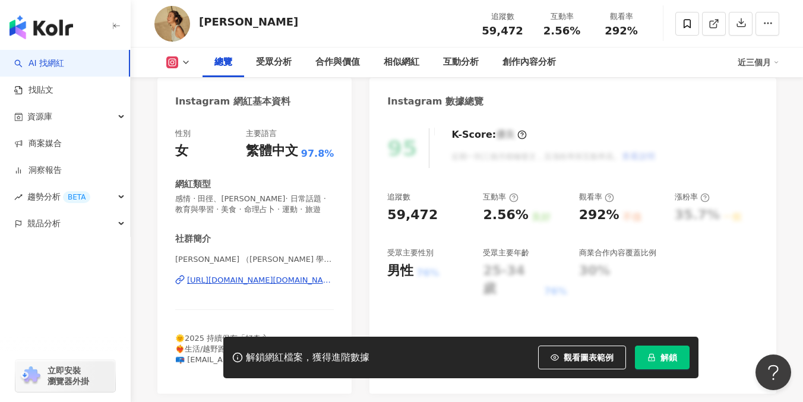
scroll to position [162, 0]
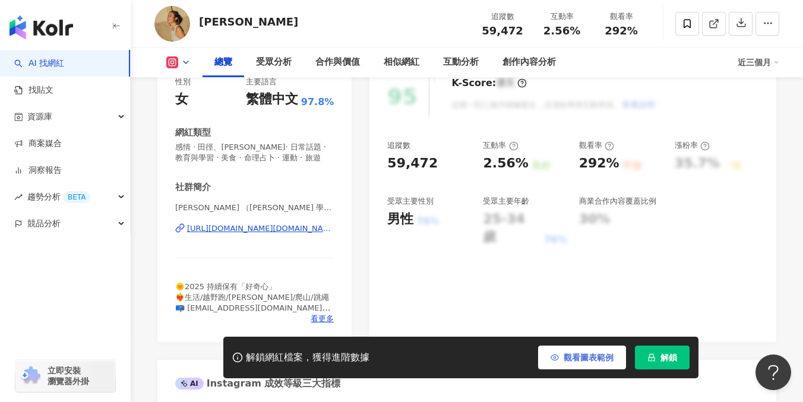
click at [586, 367] on button "觀看圖表範例" at bounding box center [582, 358] width 88 height 24
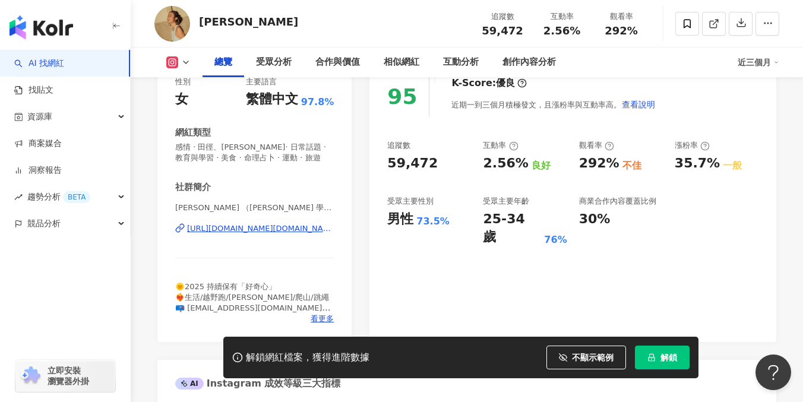
click at [260, 227] on div "[URL][DOMAIN_NAME][DOMAIN_NAME]" at bounding box center [260, 228] width 147 height 11
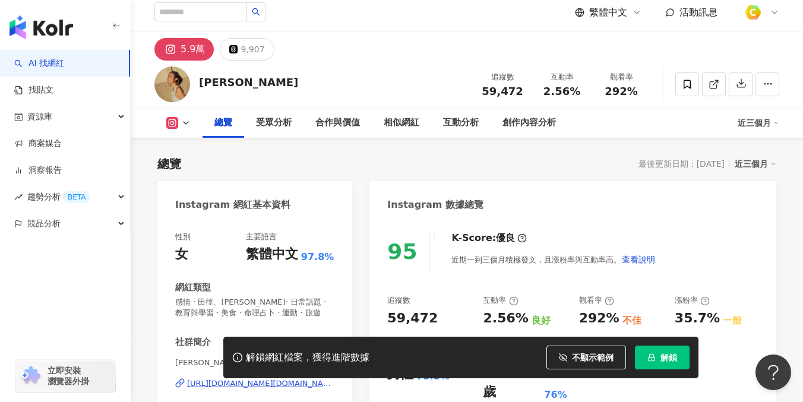
scroll to position [0, 0]
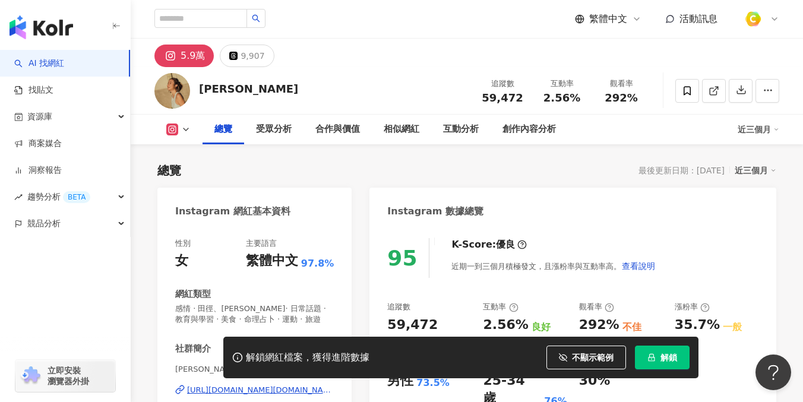
drag, startPoint x: 198, startPoint y: 84, endPoint x: 315, endPoint y: 86, distance: 116.4
click at [315, 86] on div "Hsieh ting hsuan 追蹤數 59,472 互動率 2.56% 觀看率 292%" at bounding box center [467, 90] width 672 height 47
copy div "[PERSON_NAME]"
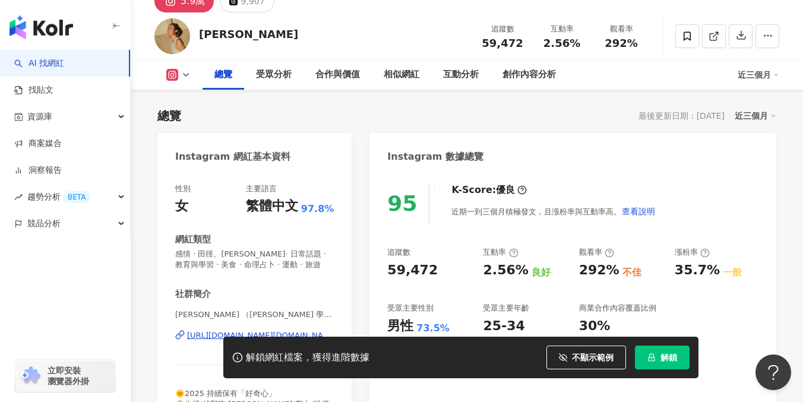
scroll to position [52, 0]
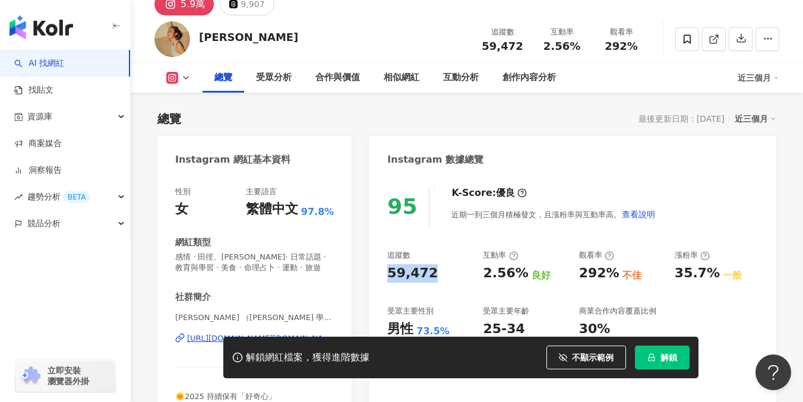
drag, startPoint x: 434, startPoint y: 273, endPoint x: 385, endPoint y: 270, distance: 48.8
click at [385, 270] on div "95 K-Score : 優良 近期一到三個月積極發文，且漲粉率與互動率高。 查看說明 追蹤數 59,472 互動率 2.56% 良好 觀看率 292% 不佳…" at bounding box center [572, 313] width 407 height 277
copy div "59,472"
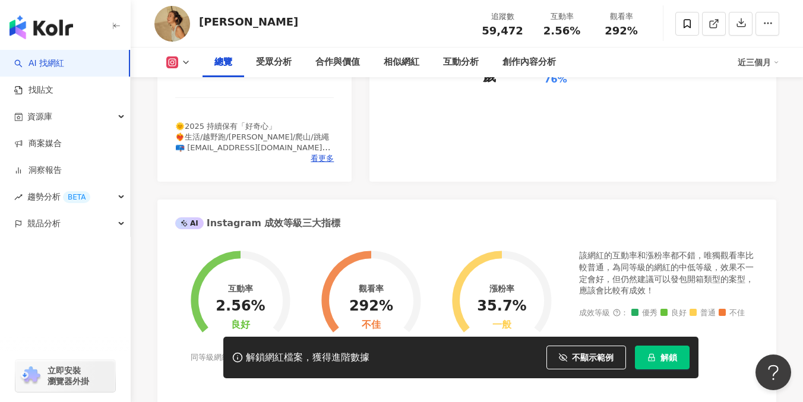
scroll to position [208, 0]
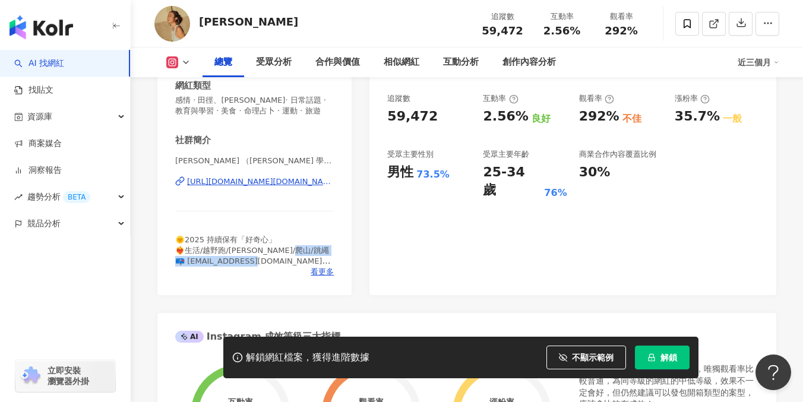
drag, startPoint x: 290, startPoint y: 263, endPoint x: 186, endPoint y: 261, distance: 103.4
click at [186, 261] on span "🌞2025 持續保有「好奇心」 ❤️‍🔥生活/越野跑/[PERSON_NAME]/爬山/跳繩 📪 [EMAIL_ADDRESS][DOMAIN_NAME] 🏃…" at bounding box center [252, 266] width 155 height 63
copy span "[EMAIL_ADDRESS][DOMAIN_NAME] 🏃🏻"
click at [296, 261] on span "🌞2025 持續保有「好奇心」 ❤️‍🔥生活/越野跑/[PERSON_NAME]/爬山/跳繩 📪 [EMAIL_ADDRESS][DOMAIN_NAME] 🏃…" at bounding box center [252, 266] width 155 height 63
click at [310, 267] on div "看更多" at bounding box center [254, 272] width 159 height 11
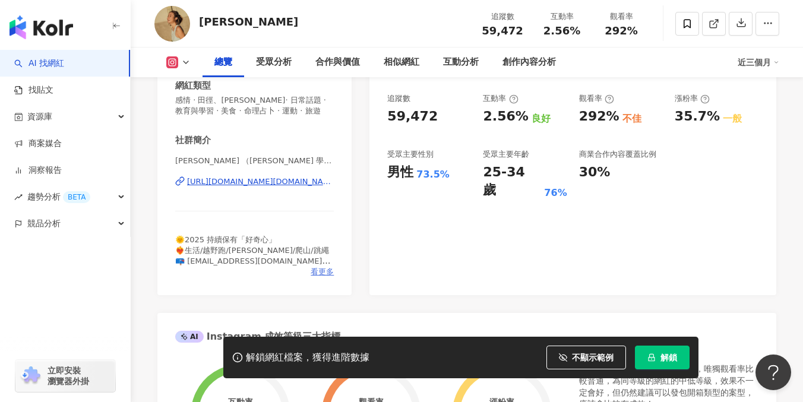
click at [317, 276] on span "看更多" at bounding box center [322, 272] width 23 height 11
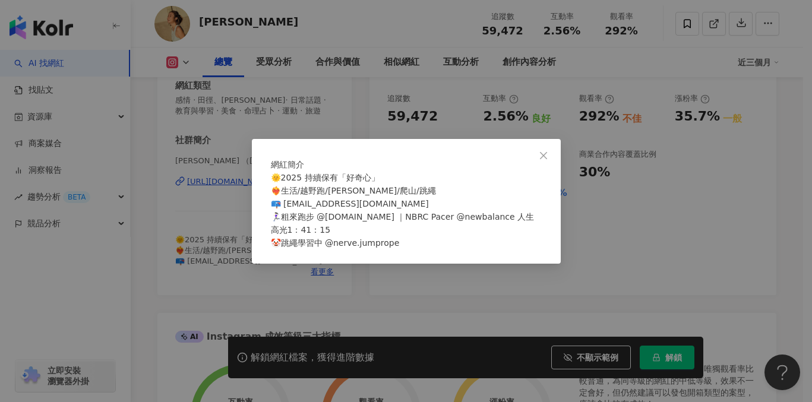
click at [603, 255] on div "網紅簡介 🌞2025 持續保有「好奇心」 ❤️‍🔥生活/越野跑/[PERSON_NAME]/爬山/跳繩 📪 [EMAIL_ADDRESS][DOMAIN_NA…" at bounding box center [406, 201] width 812 height 402
